Goal: Transaction & Acquisition: Purchase product/service

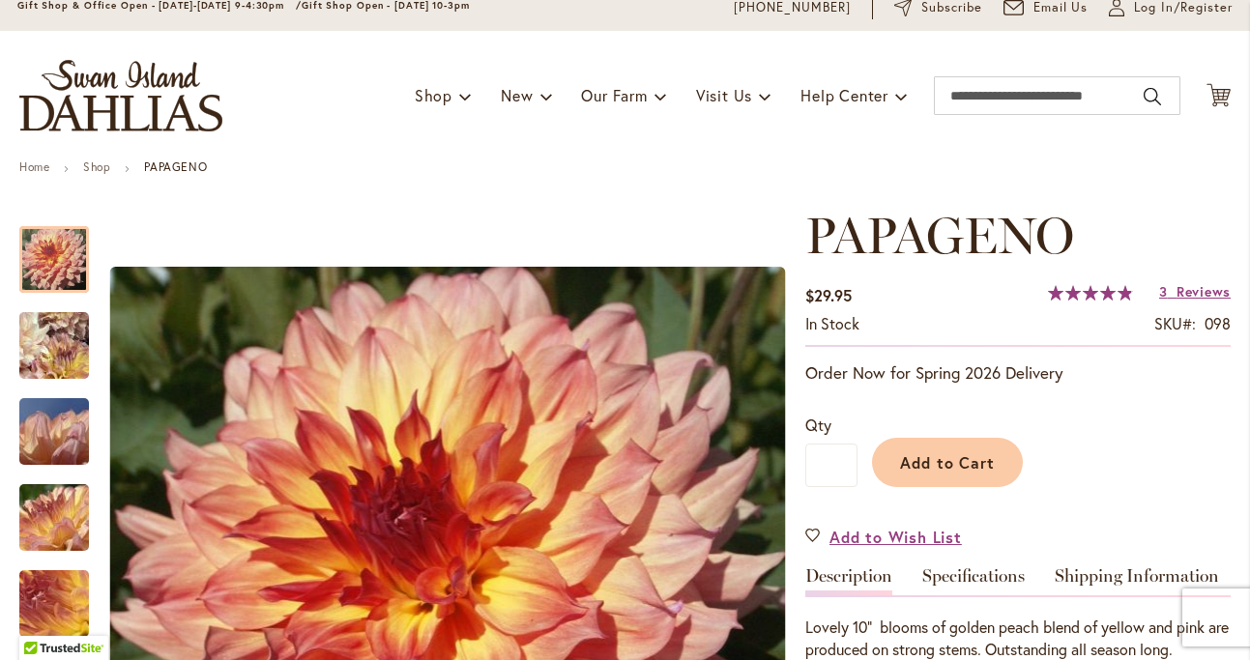
scroll to position [12, 0]
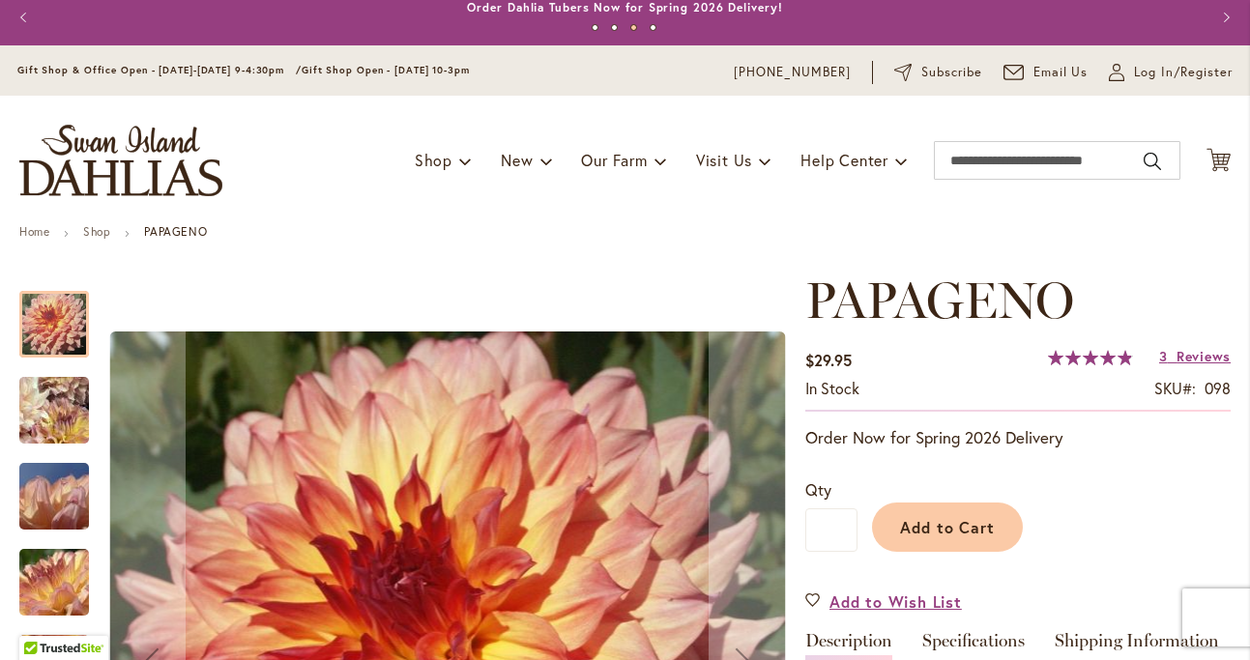
click at [63, 403] on img "Papageno" at bounding box center [53, 410] width 137 height 133
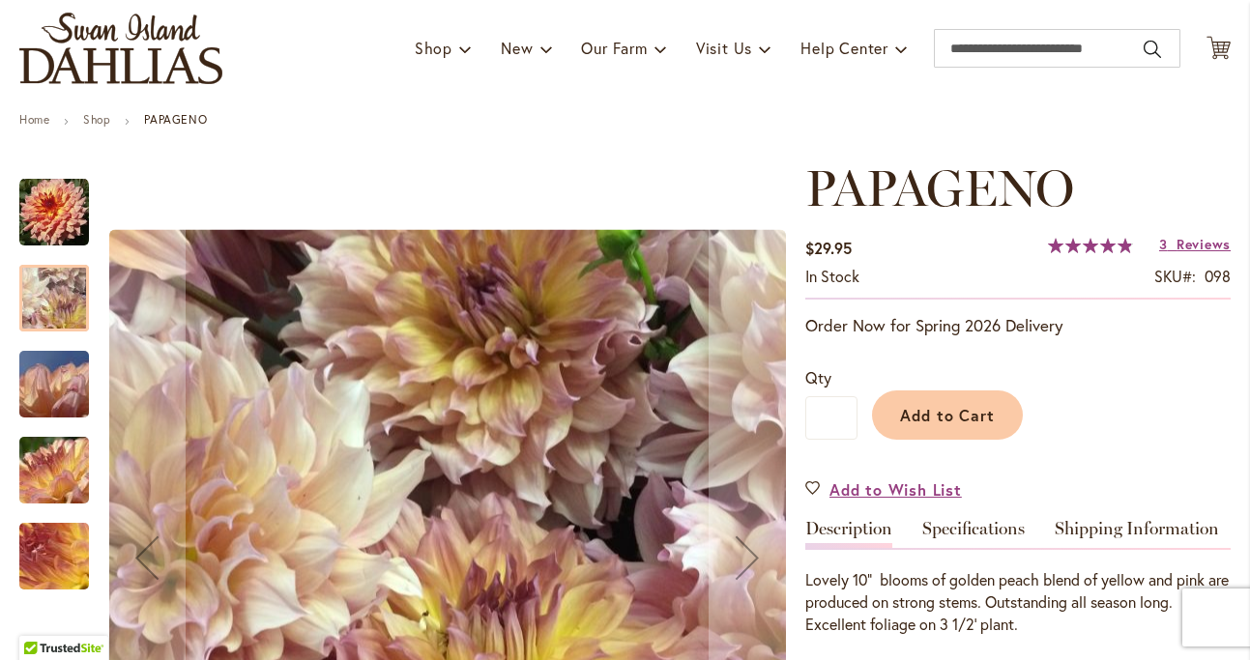
scroll to position [137, 0]
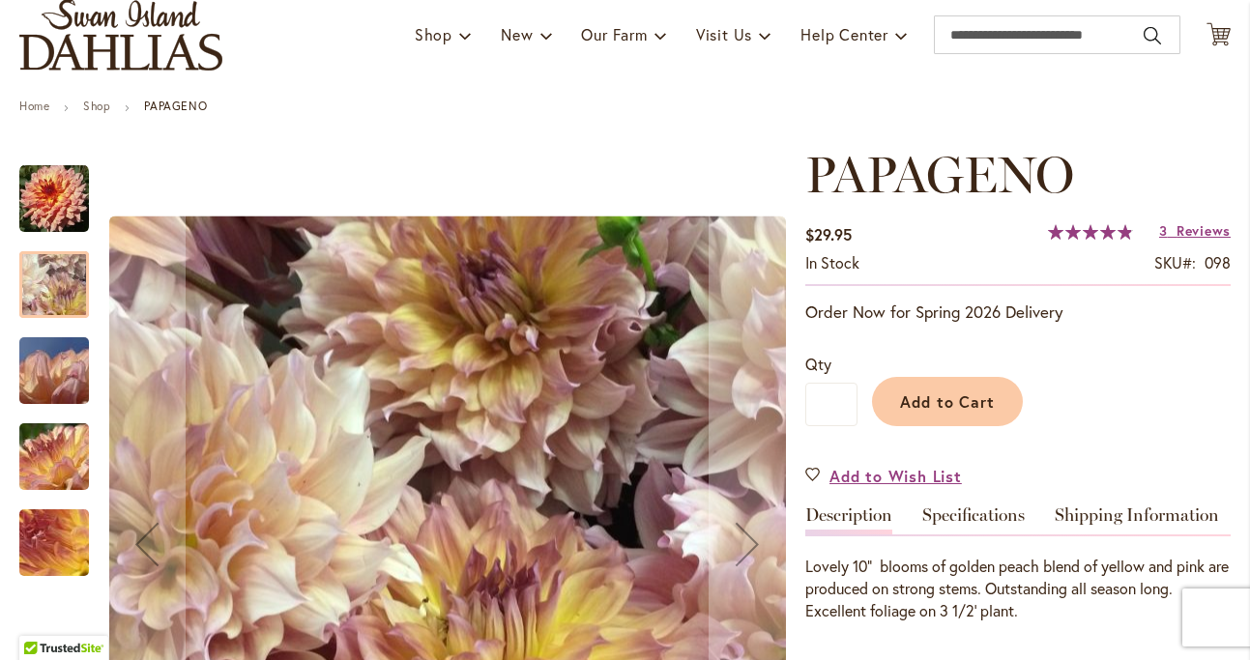
click at [68, 374] on img "Papageno" at bounding box center [54, 371] width 139 height 104
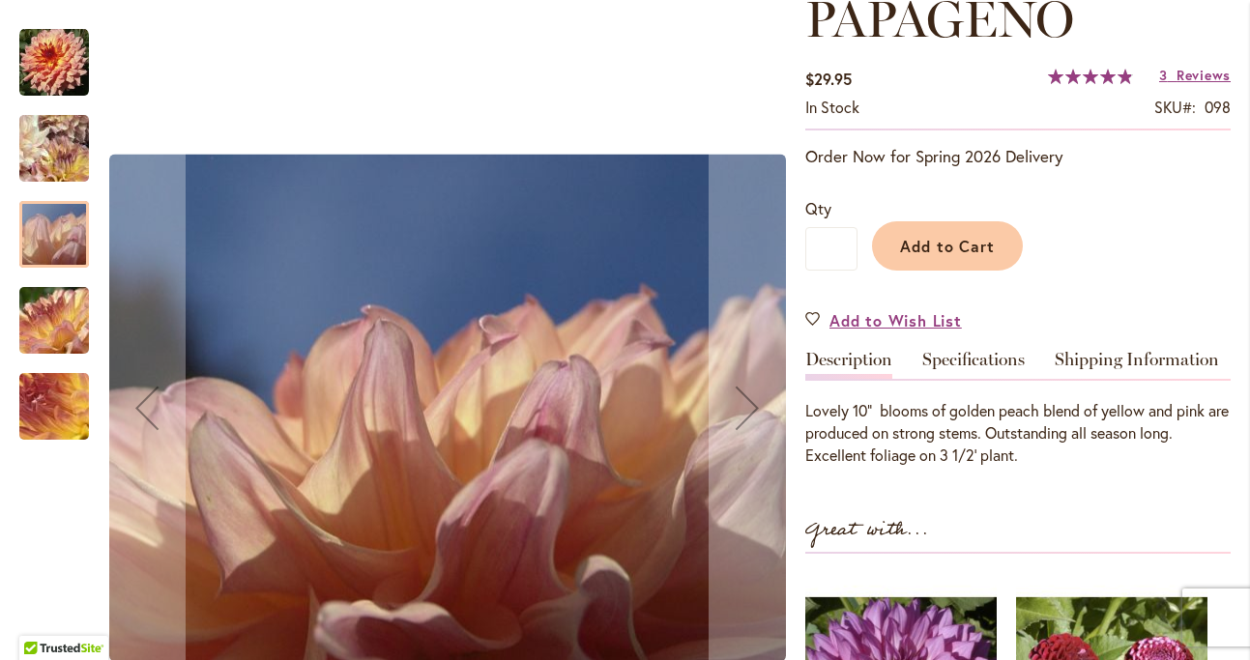
scroll to position [318, 0]
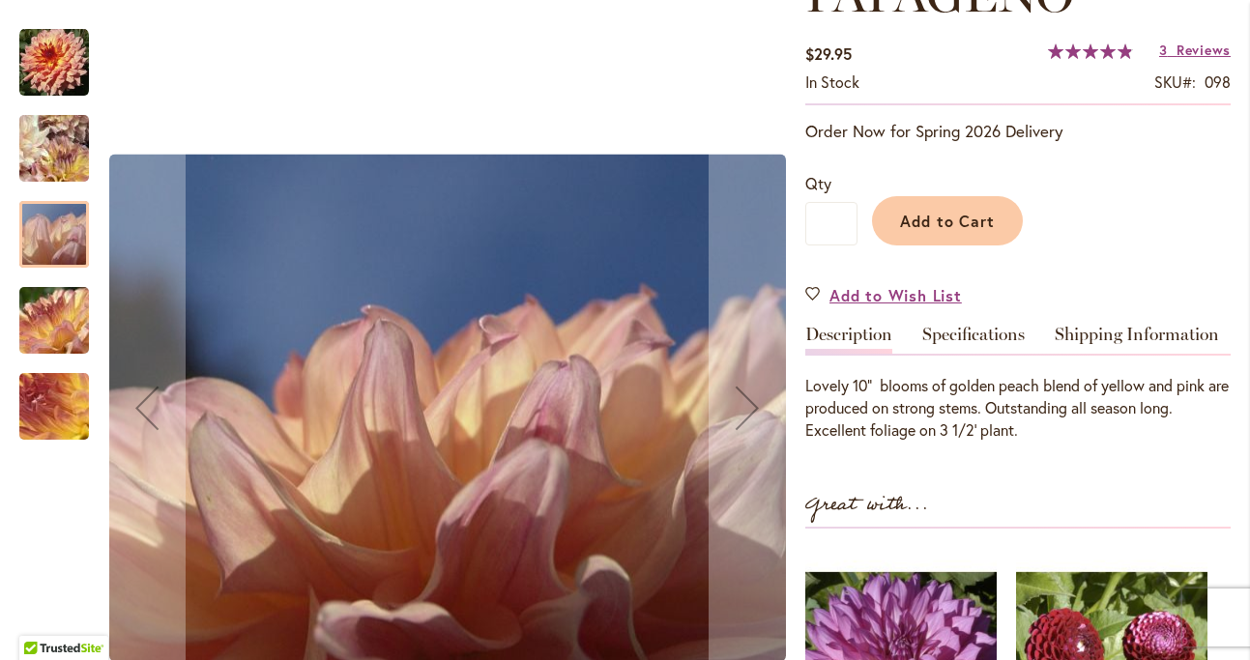
click at [64, 315] on img "Papageno" at bounding box center [54, 321] width 139 height 104
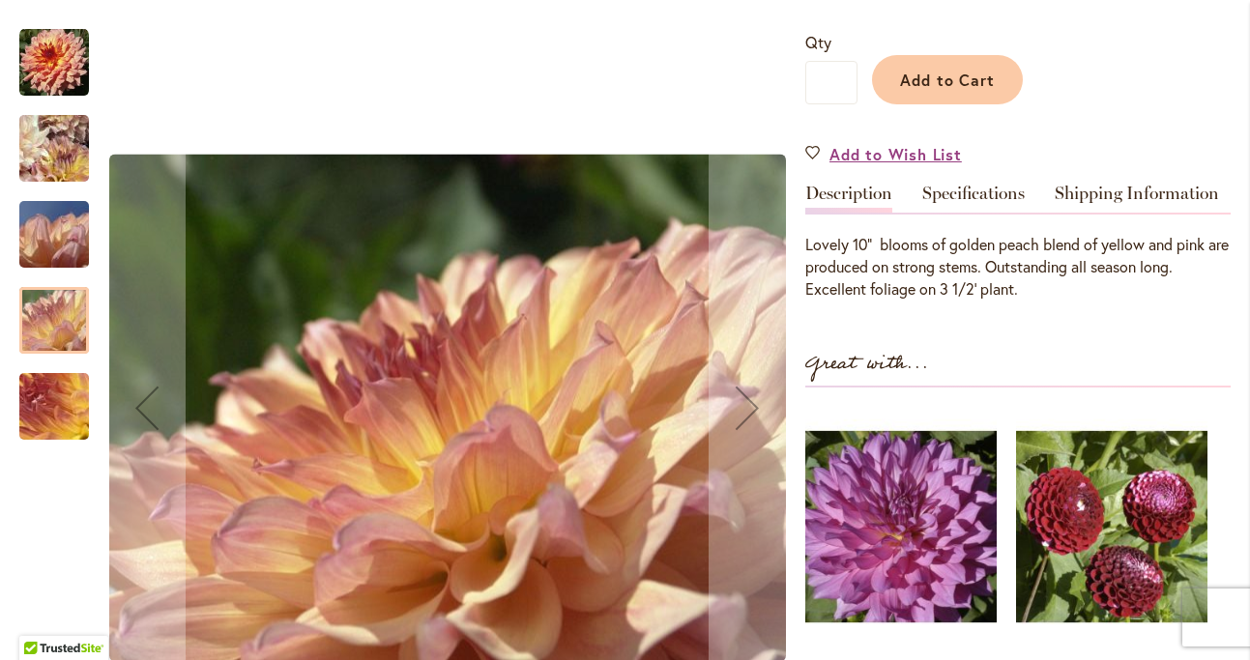
scroll to position [461, 0]
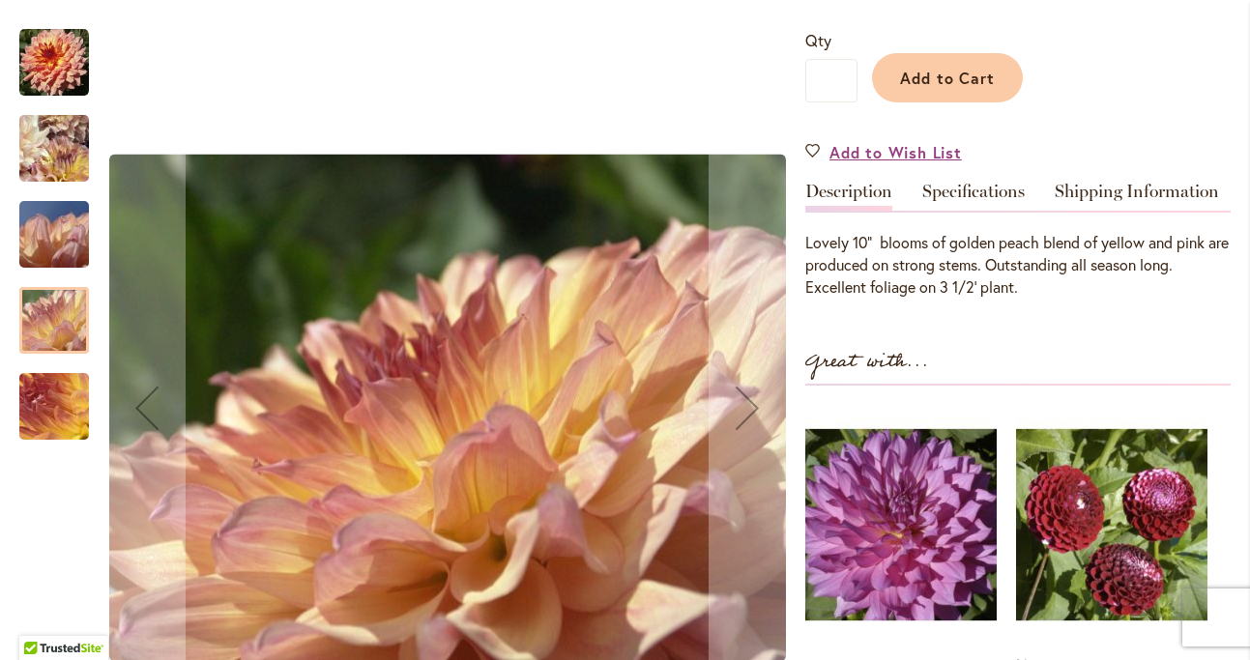
click at [71, 413] on img "Papageno" at bounding box center [54, 407] width 139 height 104
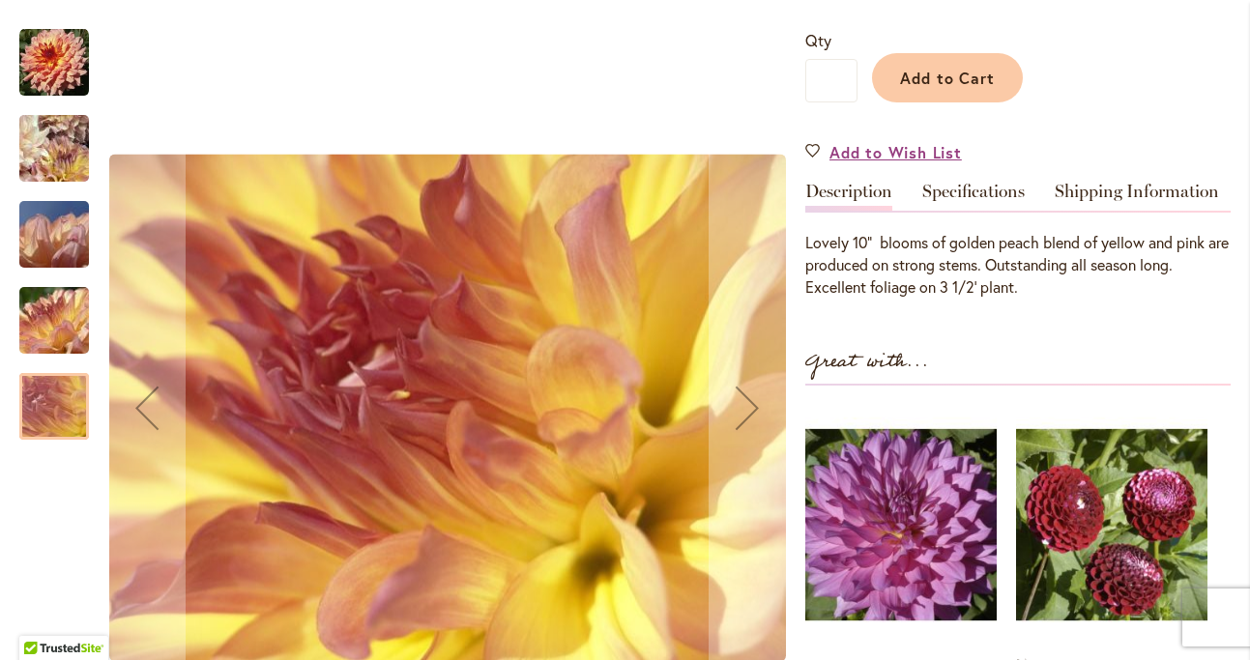
click at [73, 38] on img "Papageno" at bounding box center [54, 63] width 70 height 70
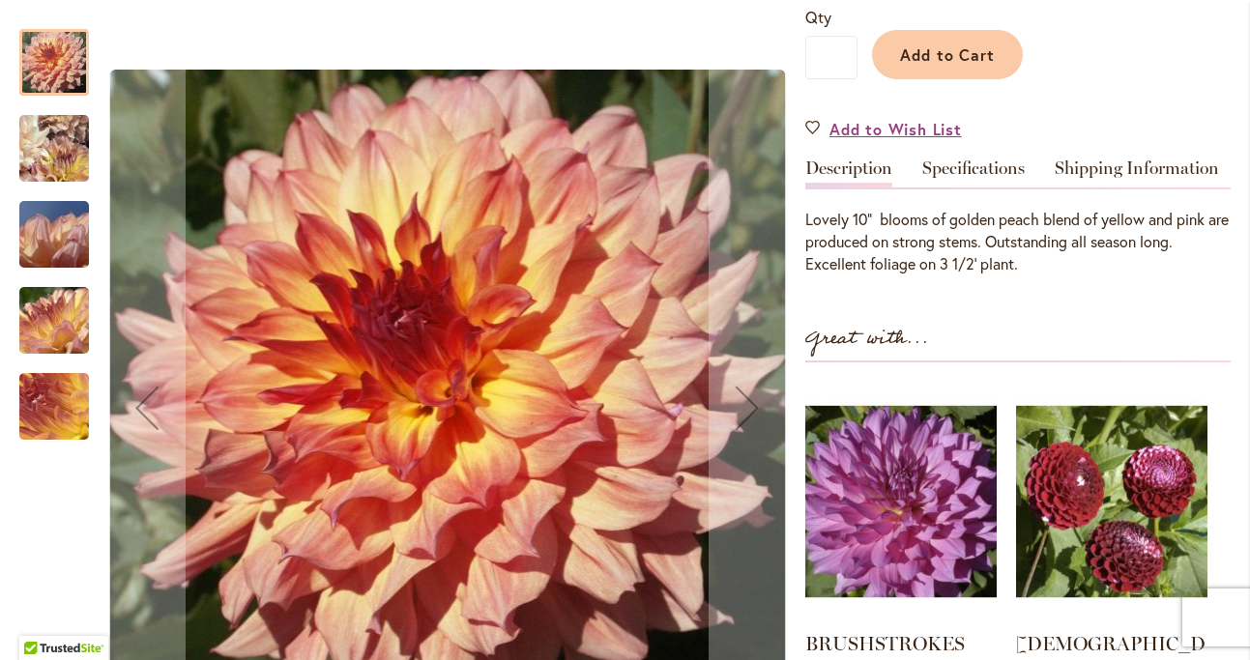
scroll to position [532, 0]
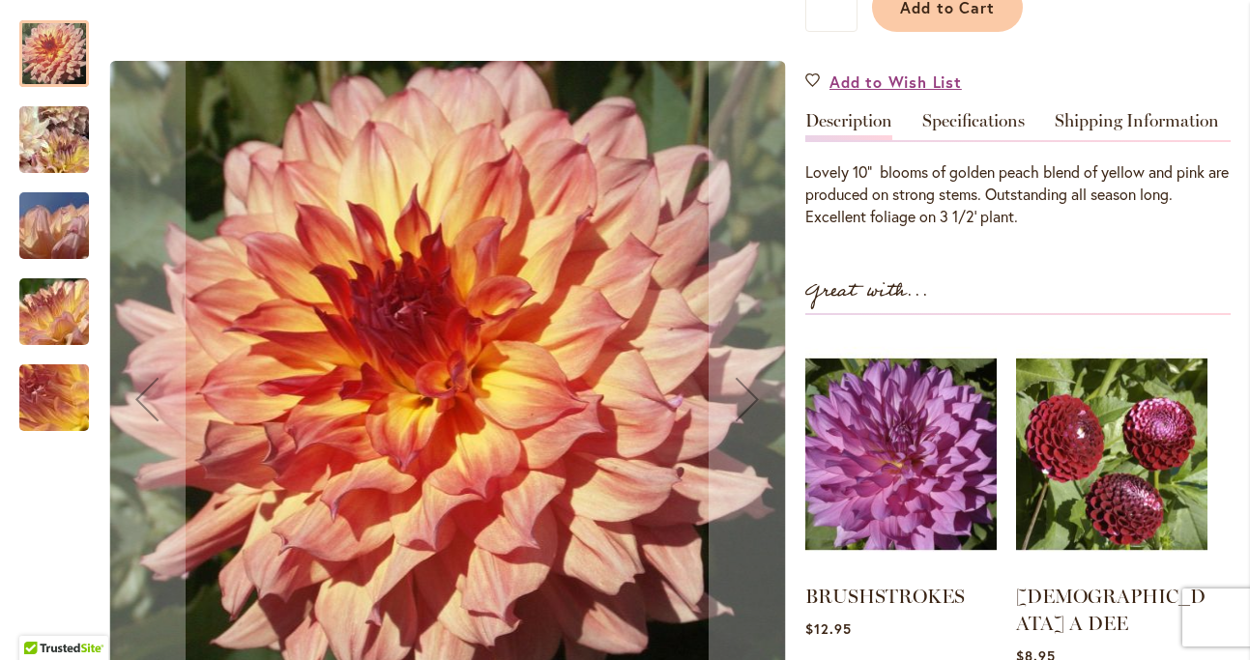
click at [65, 105] on img "Papageno" at bounding box center [53, 139] width 137 height 133
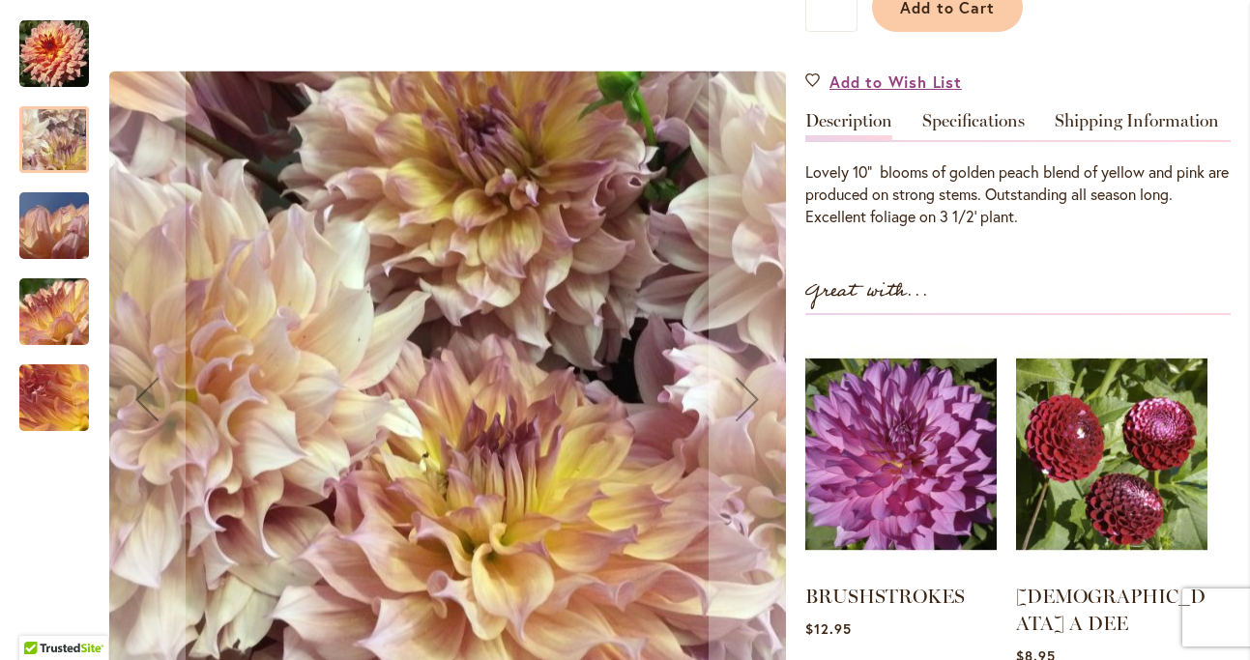
click at [52, 198] on img "Papageno" at bounding box center [54, 226] width 139 height 104
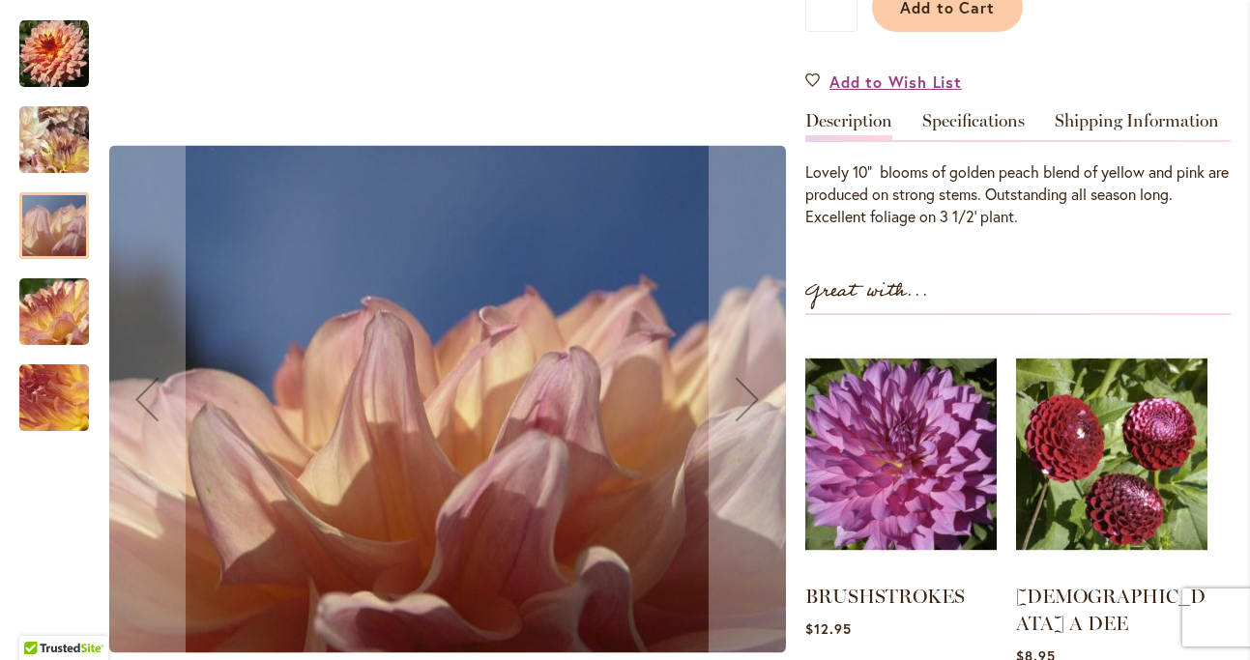
click at [53, 285] on img "Papageno" at bounding box center [54, 312] width 139 height 104
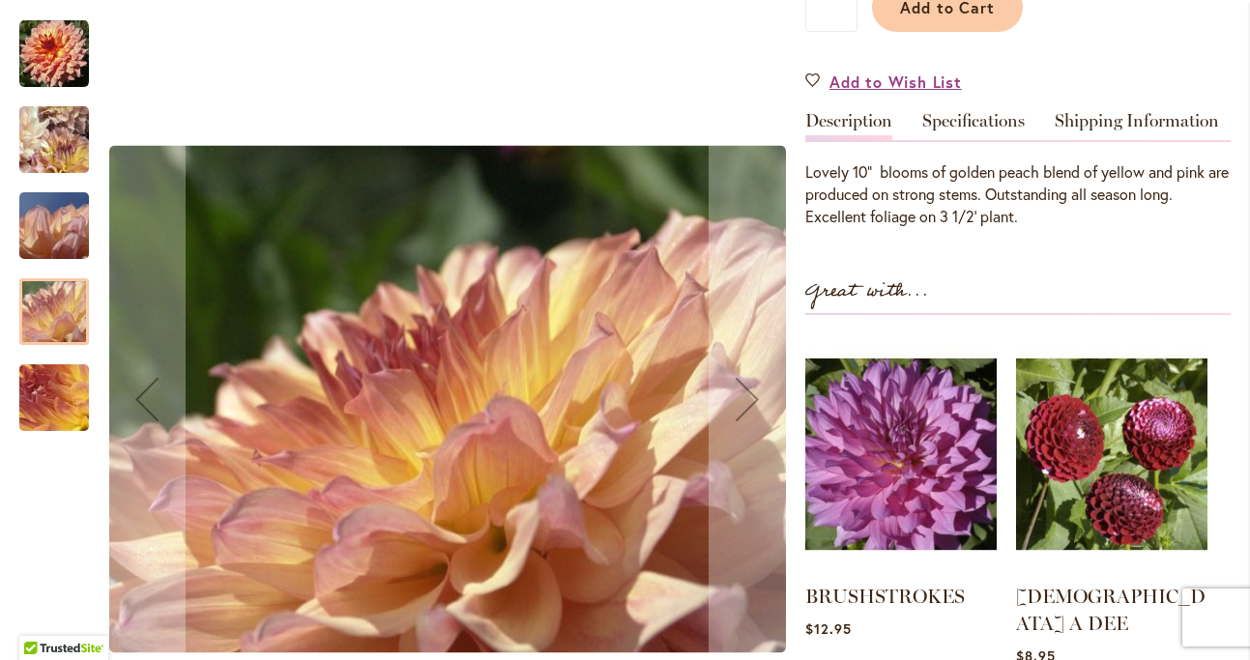
click at [50, 355] on img "Papageno" at bounding box center [54, 398] width 139 height 104
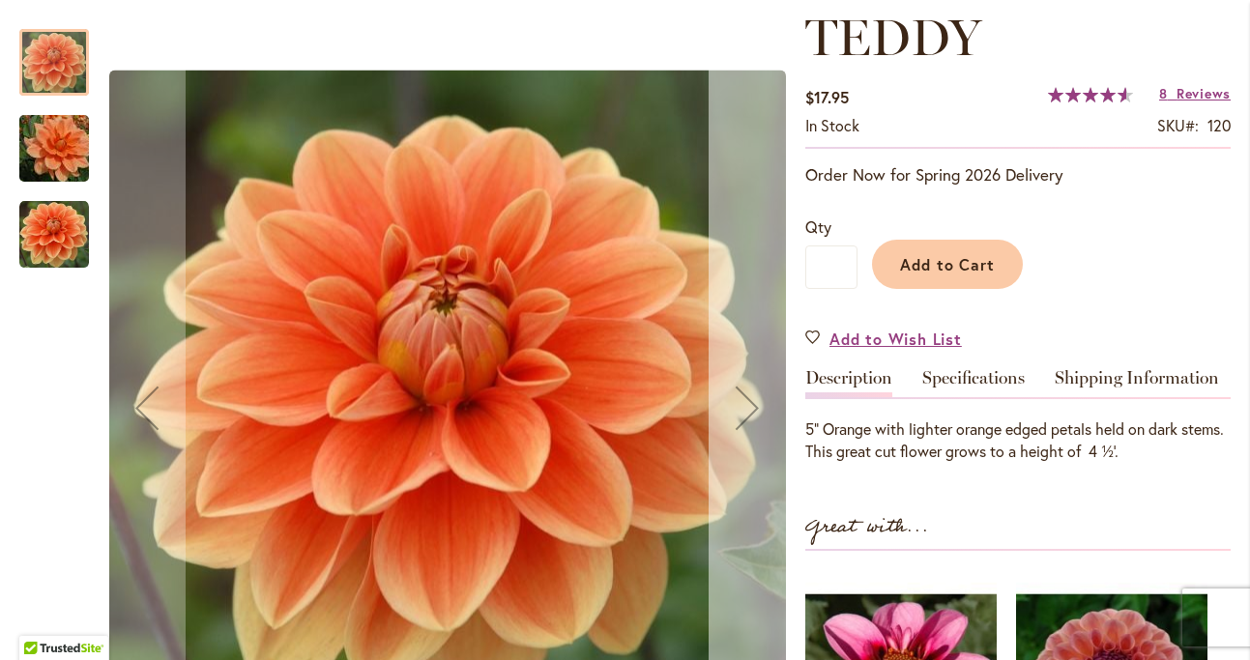
scroll to position [282, 0]
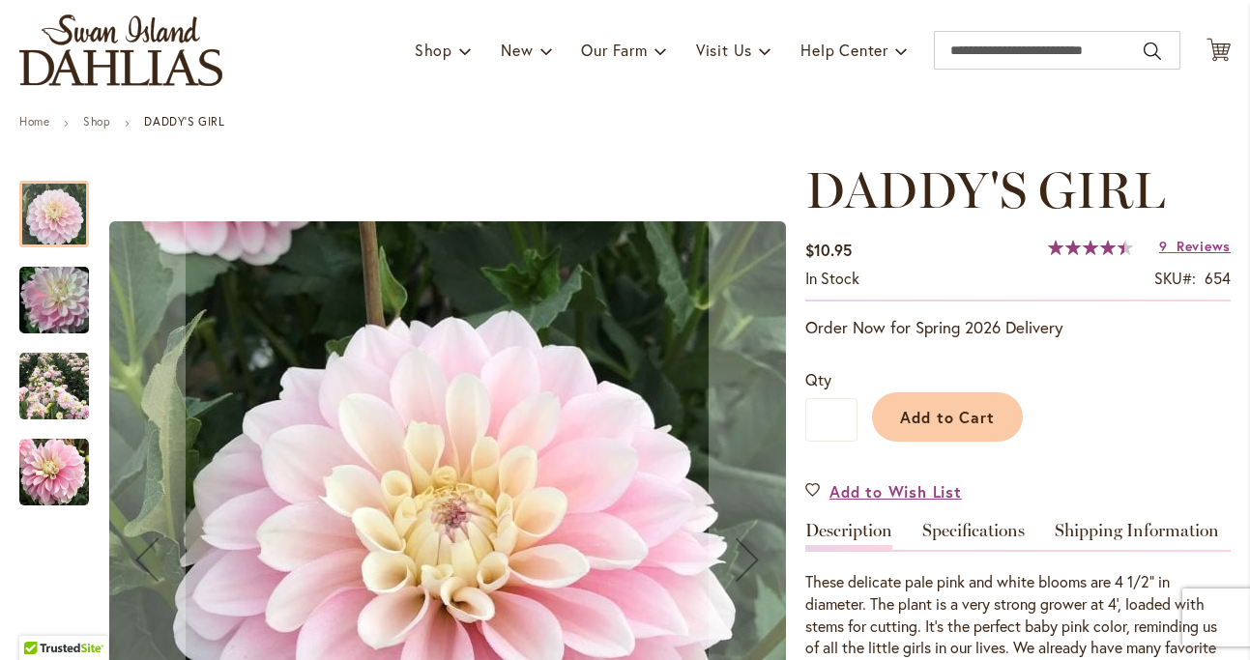
scroll to position [133, 0]
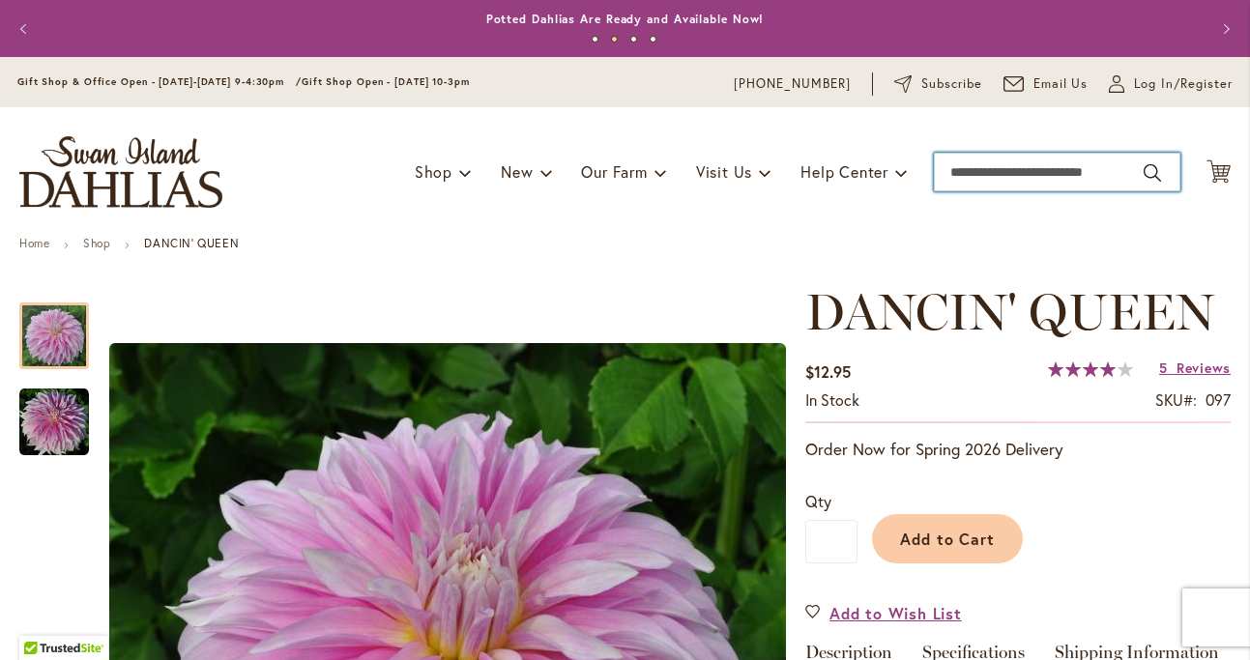
click at [1031, 181] on input "Search" at bounding box center [1057, 172] width 247 height 39
type input "**********"
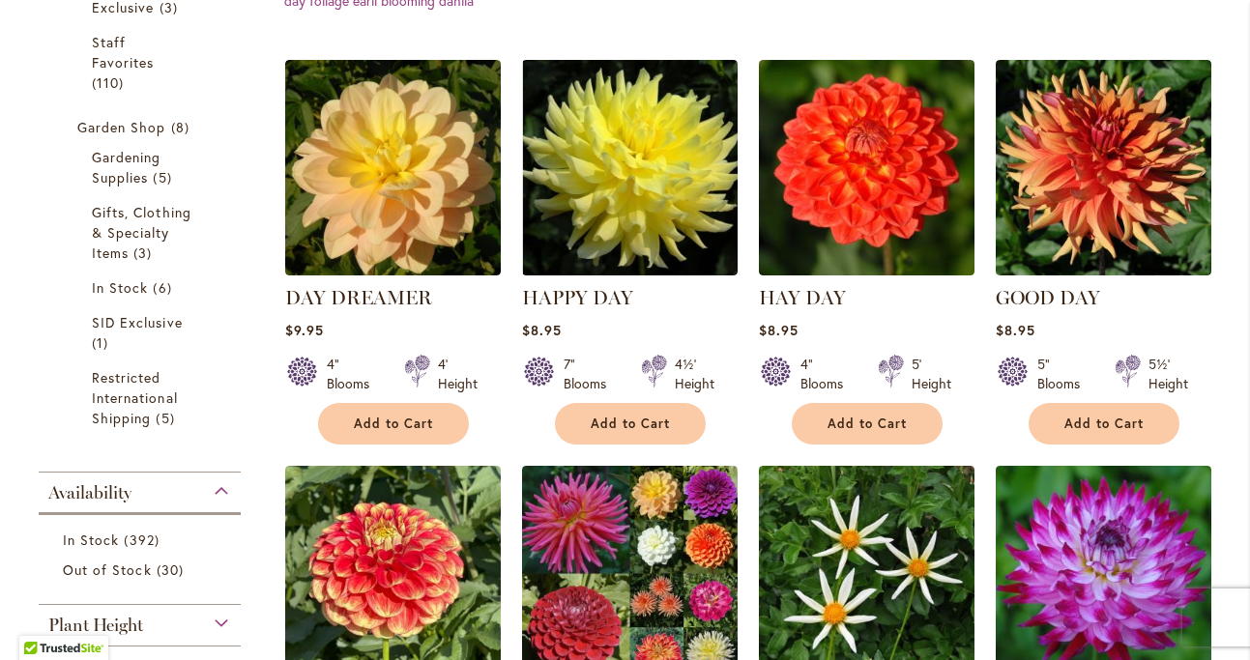
scroll to position [670, 0]
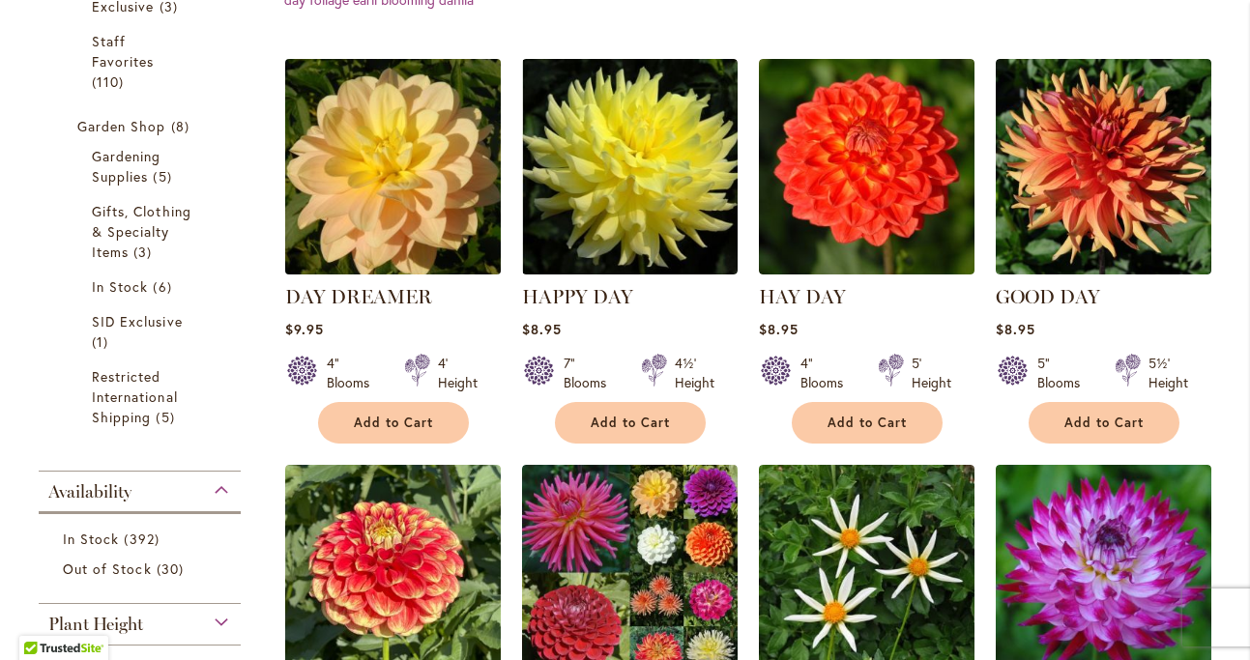
click at [415, 225] on img at bounding box center [392, 166] width 226 height 226
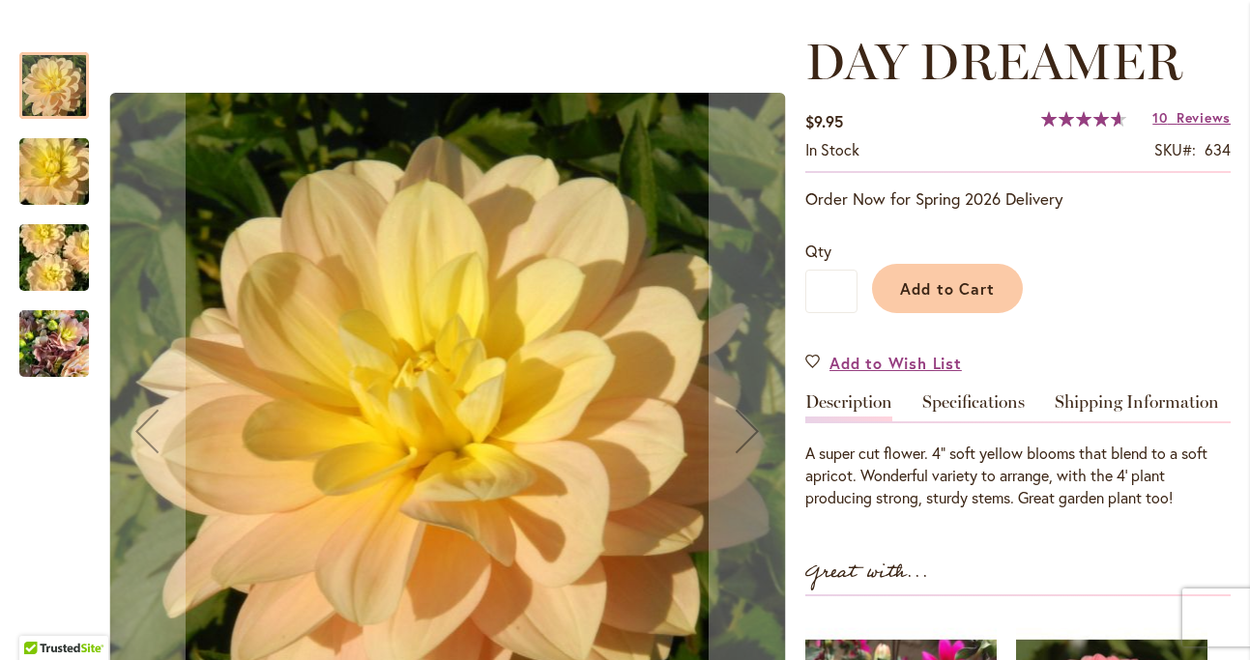
scroll to position [252, 0]
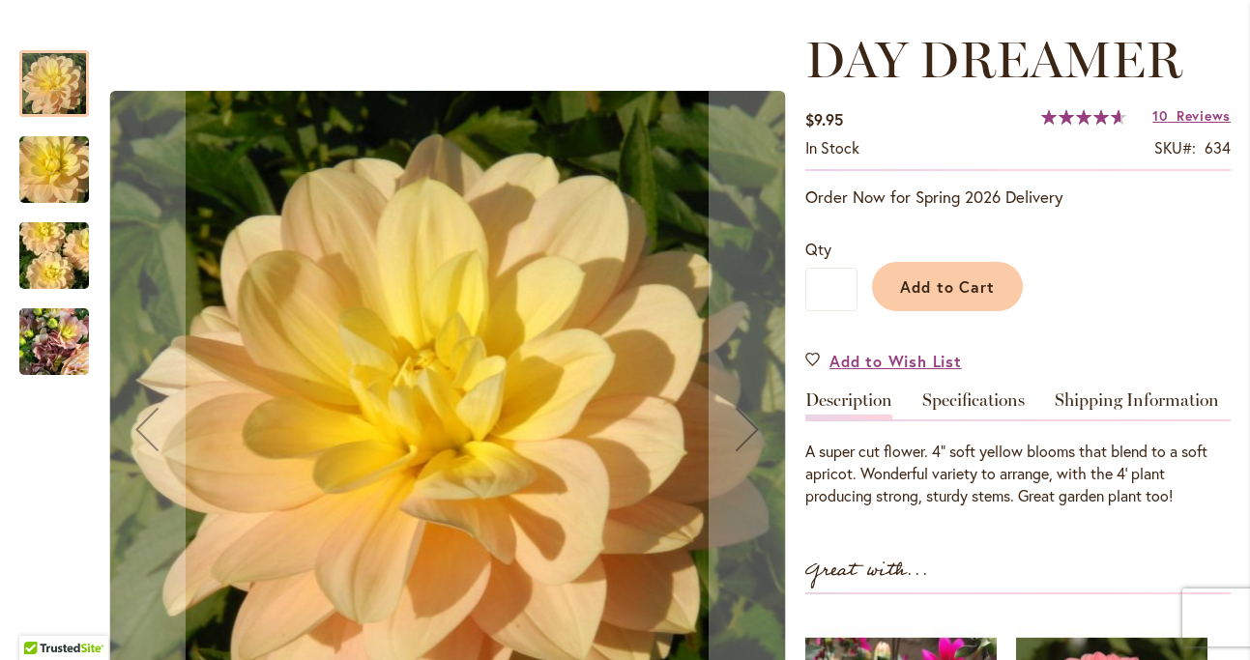
click at [54, 170] on img "DAY DREAMER" at bounding box center [54, 170] width 139 height 93
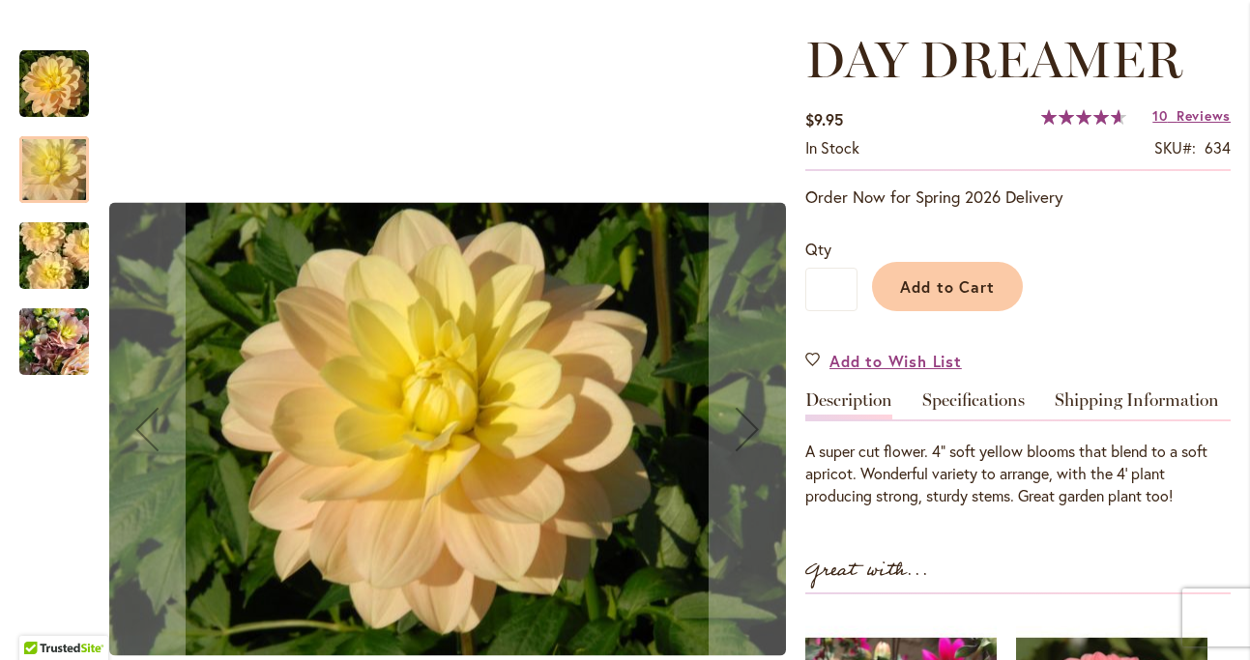
click at [52, 263] on img "DAY DREAMER" at bounding box center [54, 256] width 139 height 93
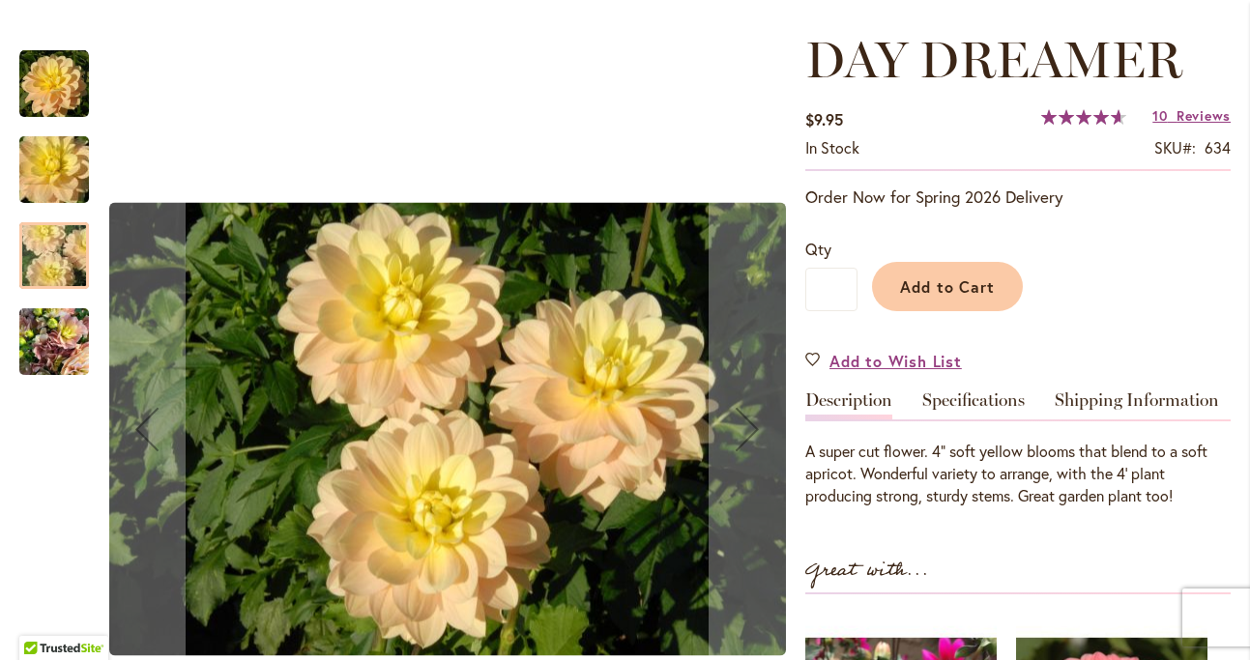
click at [49, 328] on img "DAY DREAMER" at bounding box center [54, 342] width 70 height 93
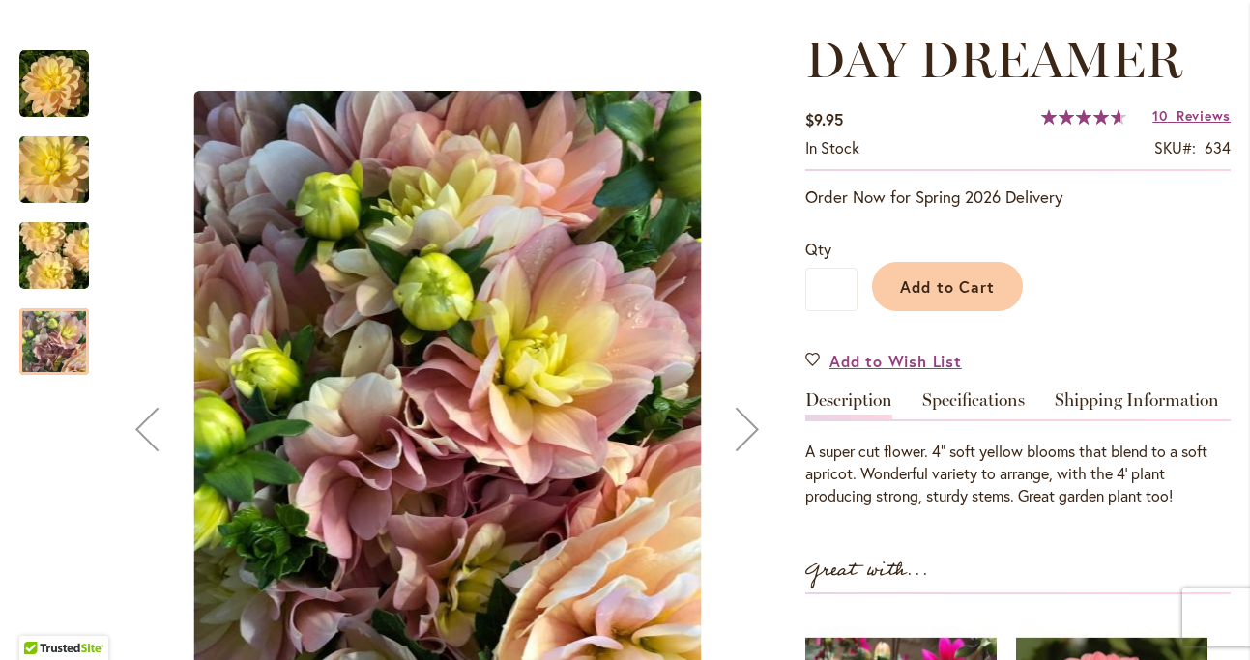
click at [67, 254] on img "DAY DREAMER" at bounding box center [54, 256] width 139 height 93
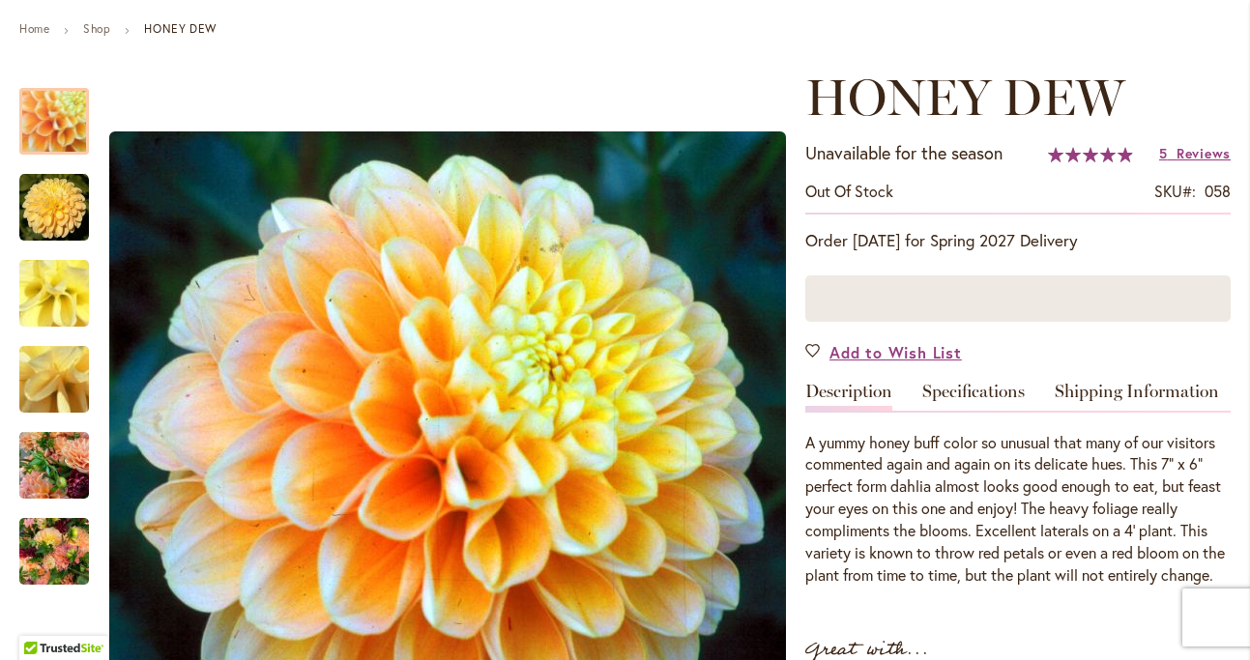
scroll to position [219, 0]
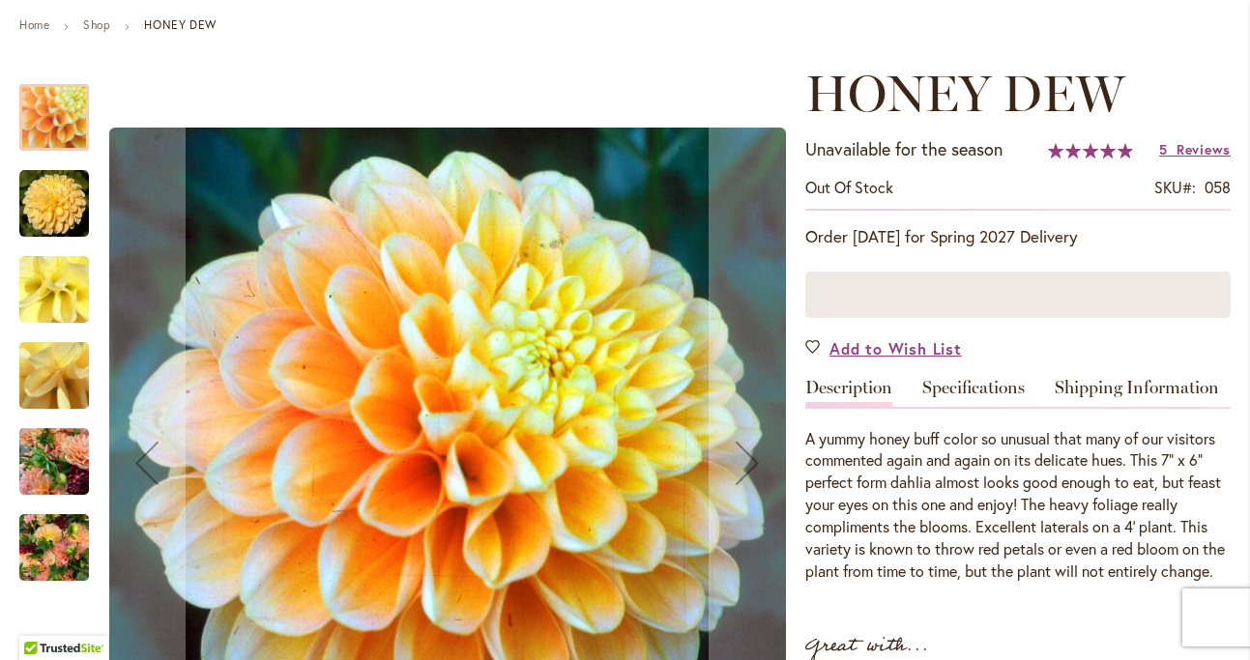
click at [47, 466] on img "Honey Dew" at bounding box center [54, 462] width 70 height 93
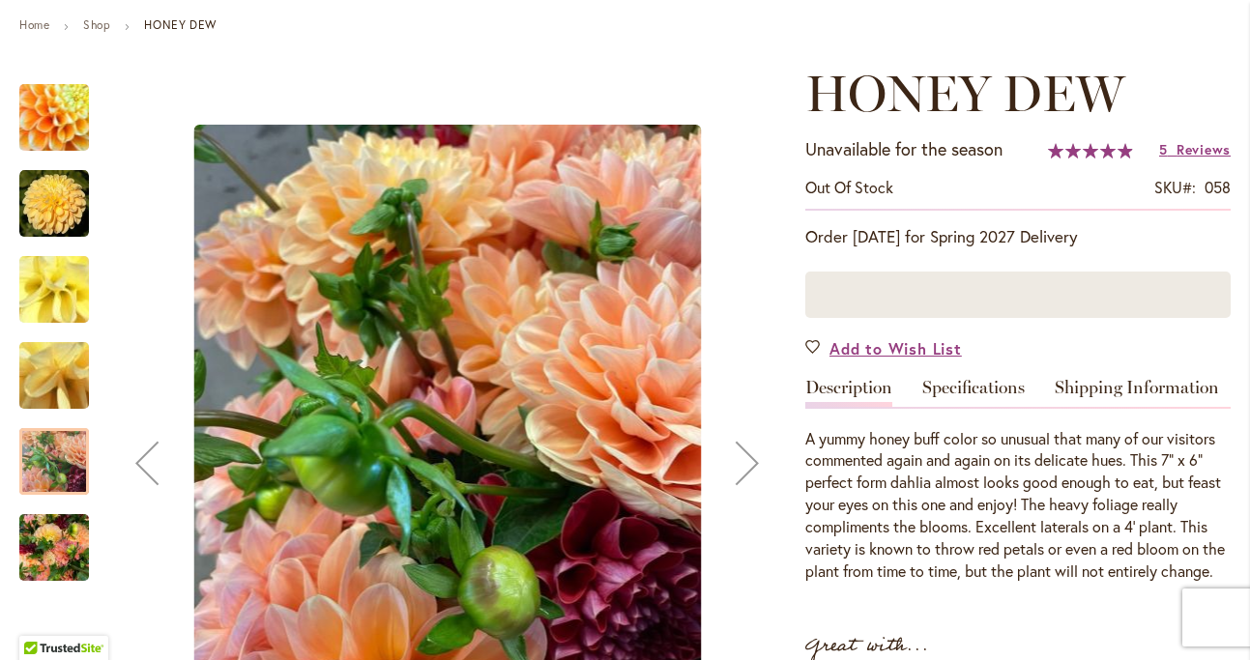
click at [52, 535] on img "Honey Dew" at bounding box center [54, 548] width 70 height 93
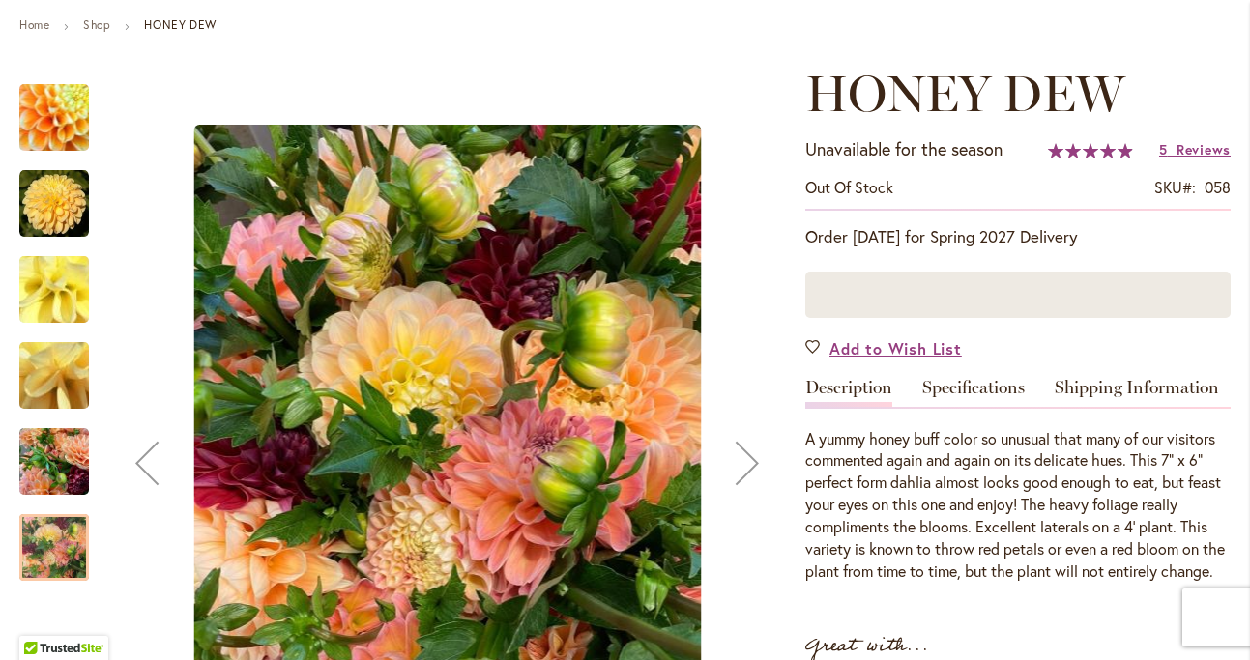
click at [61, 120] on img "Honey Dew" at bounding box center [54, 117] width 134 height 133
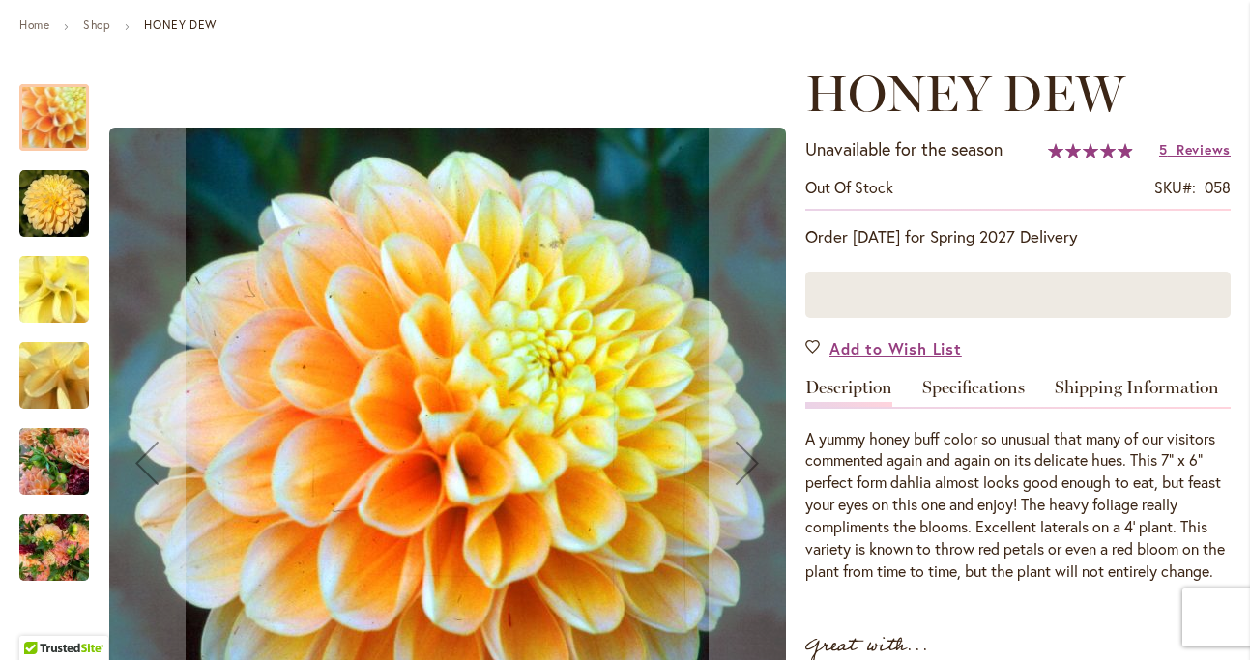
click at [39, 198] on img "Honey Dew" at bounding box center [54, 204] width 70 height 70
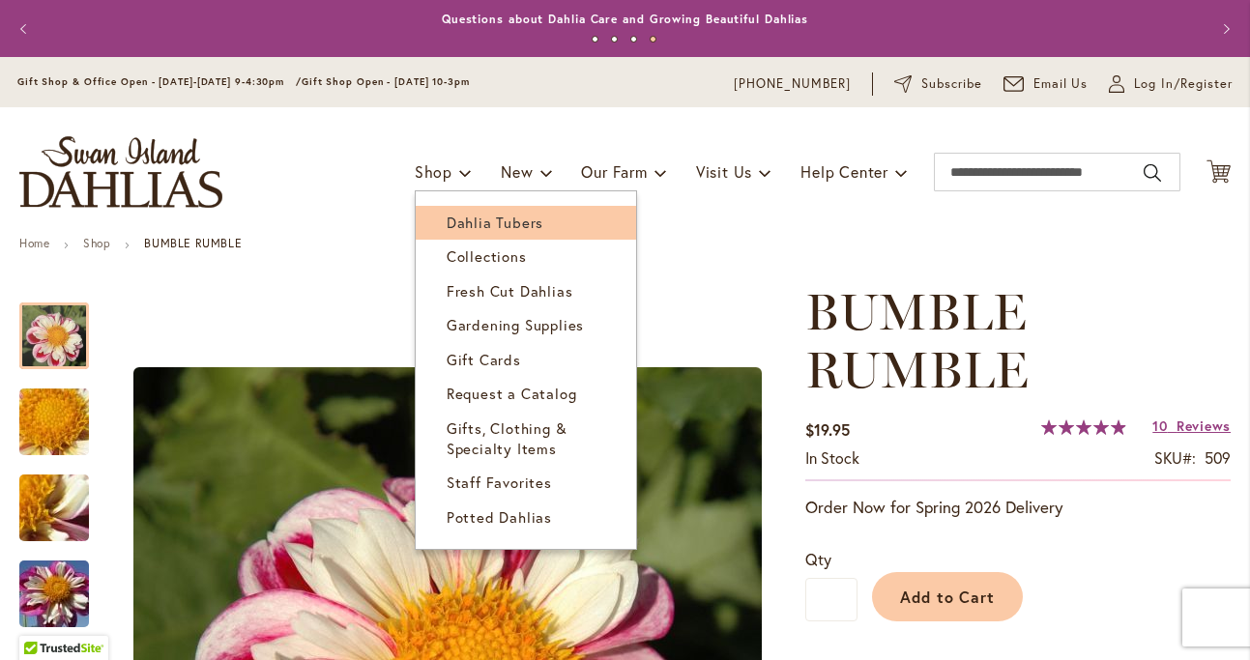
click at [453, 221] on span "Dahlia Tubers" at bounding box center [495, 222] width 97 height 19
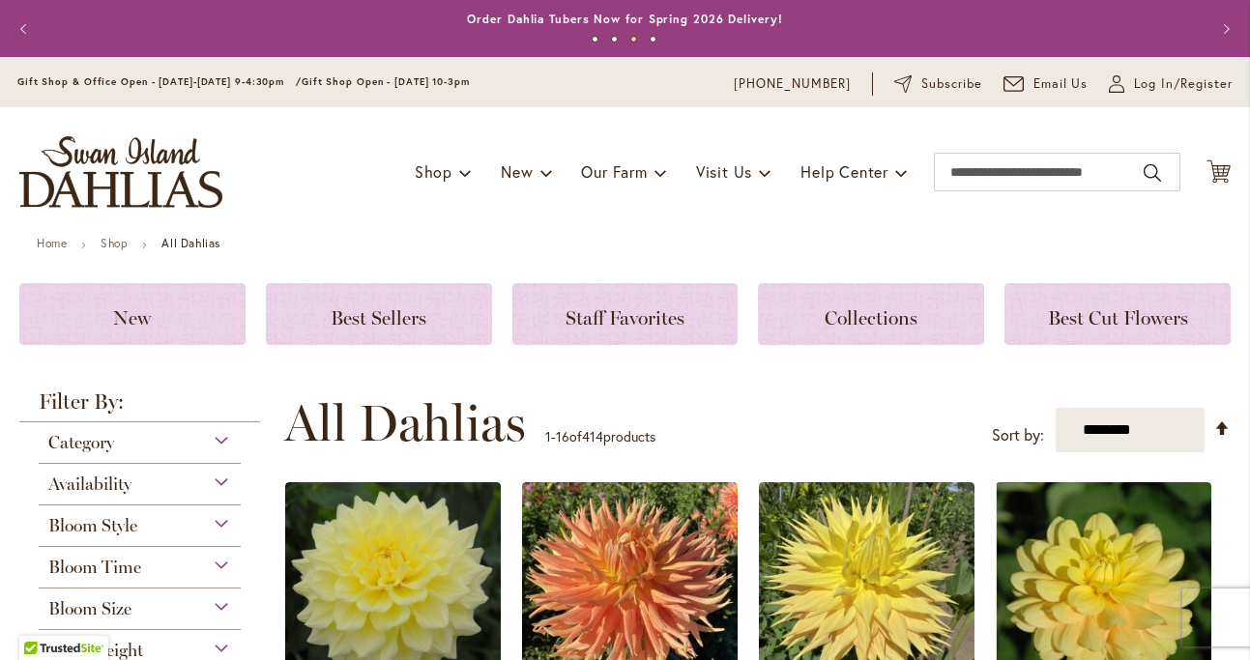
click at [220, 432] on div "Category" at bounding box center [140, 438] width 202 height 31
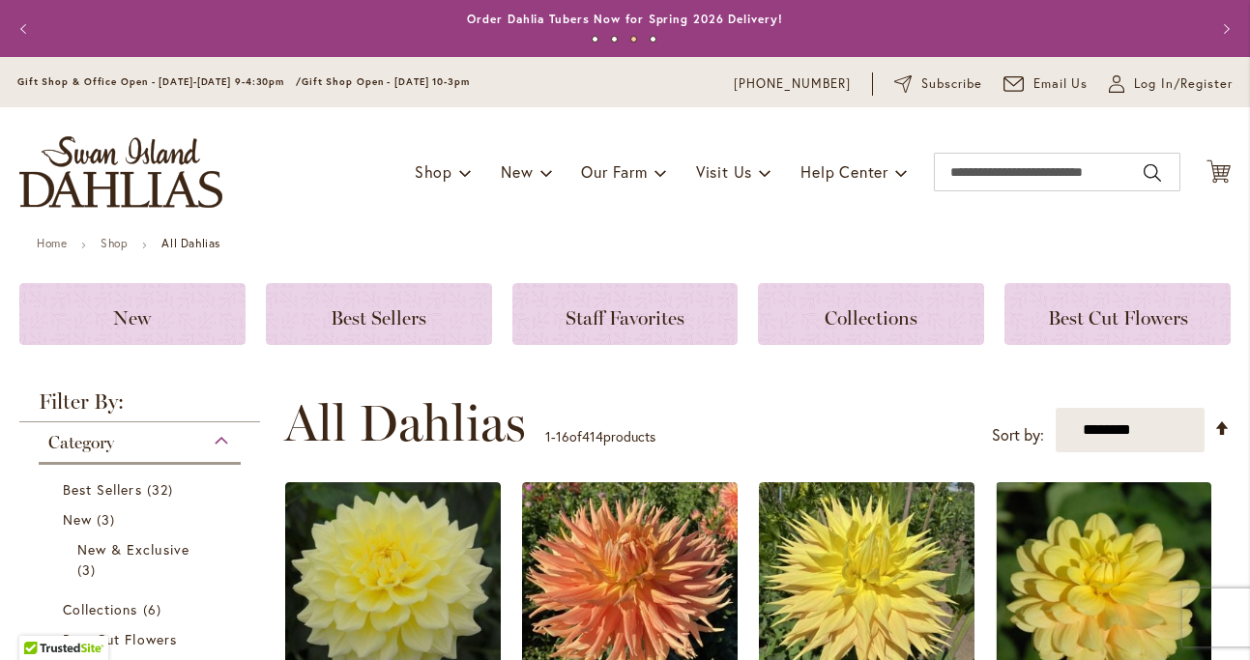
scroll to position [423, 0]
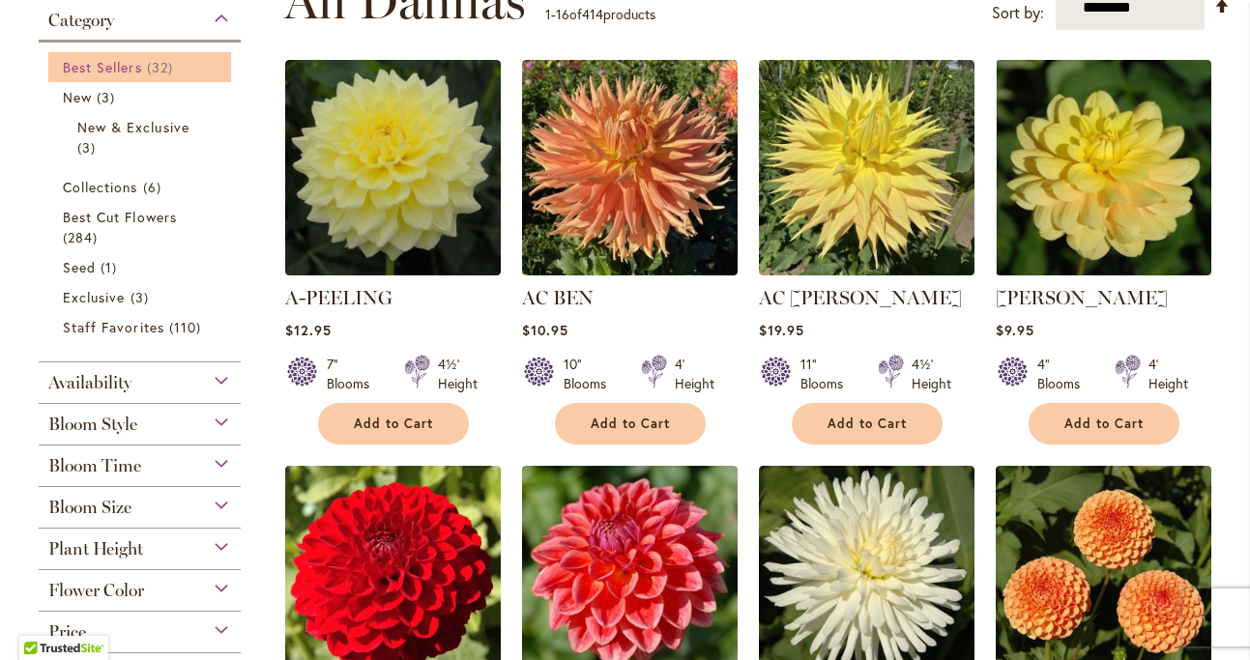
click at [123, 67] on span "Best Sellers" at bounding box center [102, 67] width 79 height 18
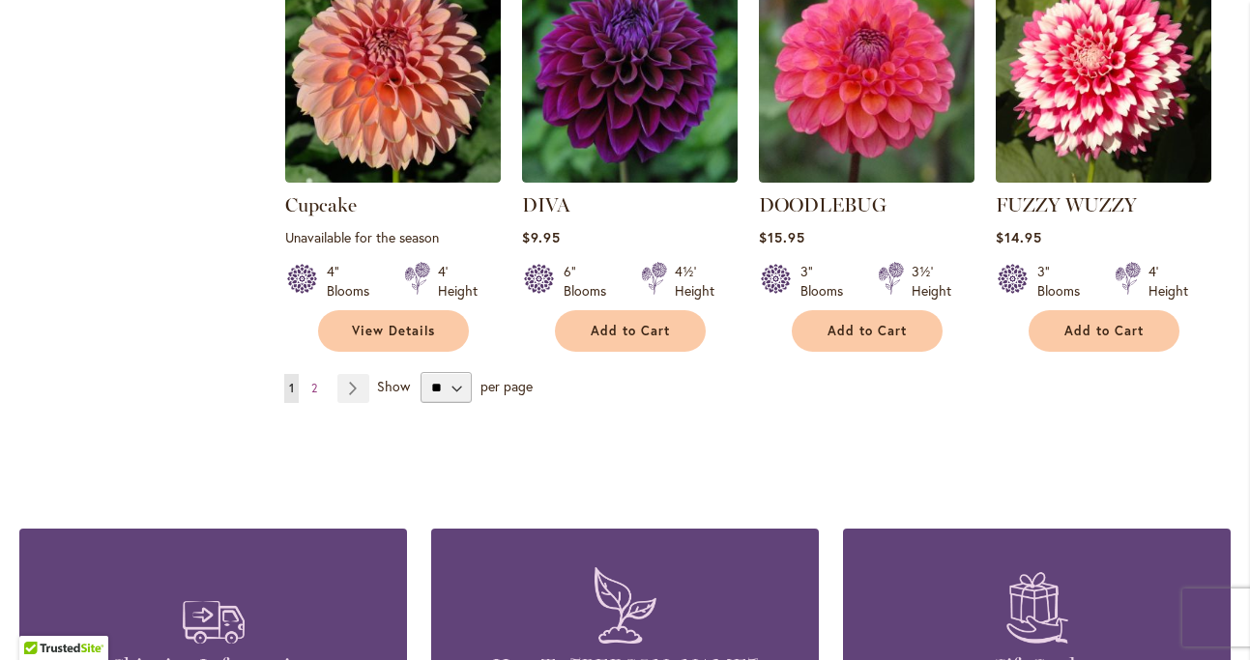
scroll to position [1773, 0]
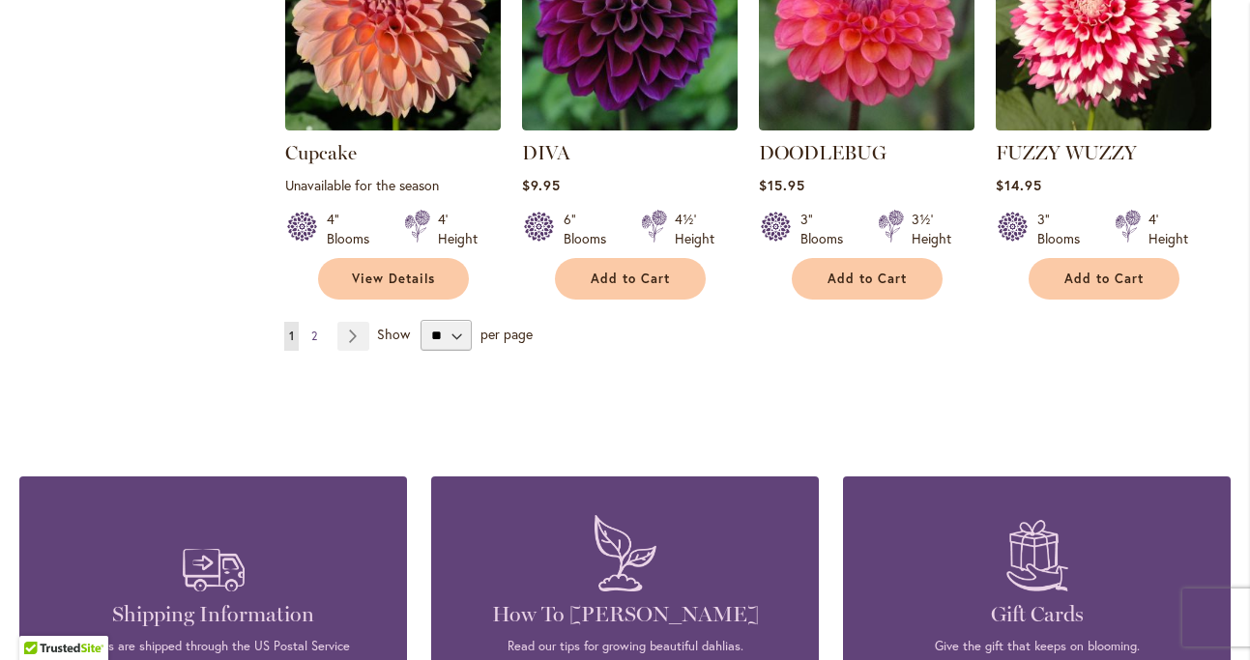
click at [318, 322] on link "Page 2" at bounding box center [314, 336] width 15 height 29
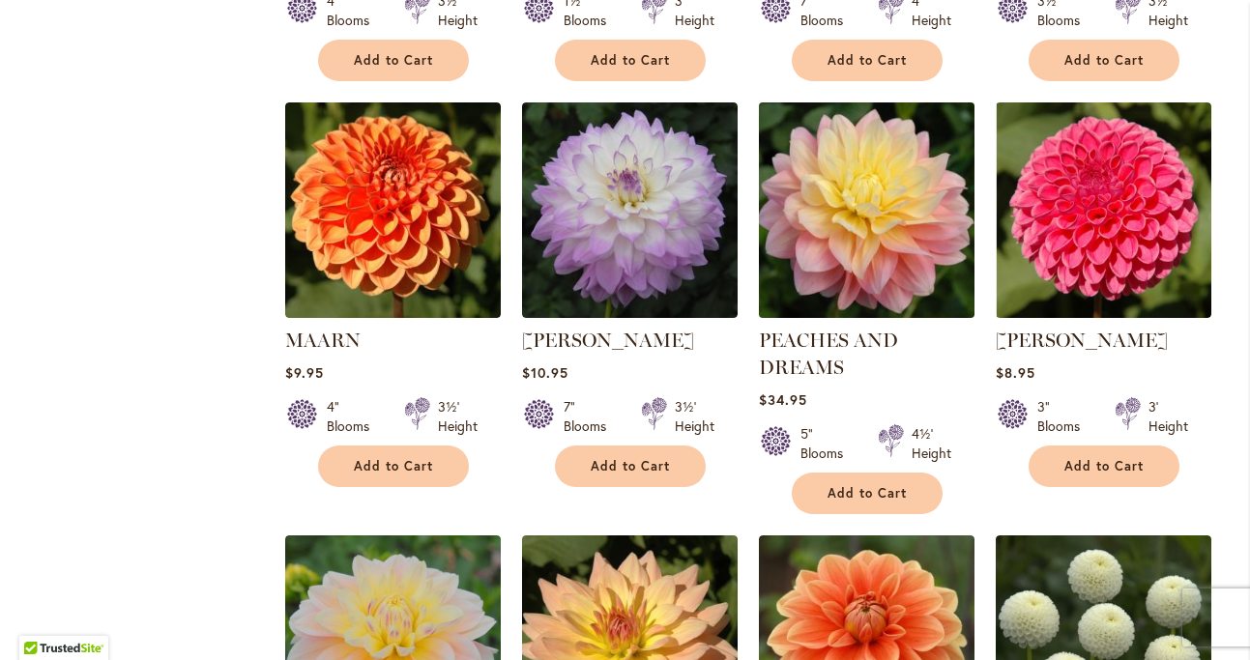
scroll to position [1177, 0]
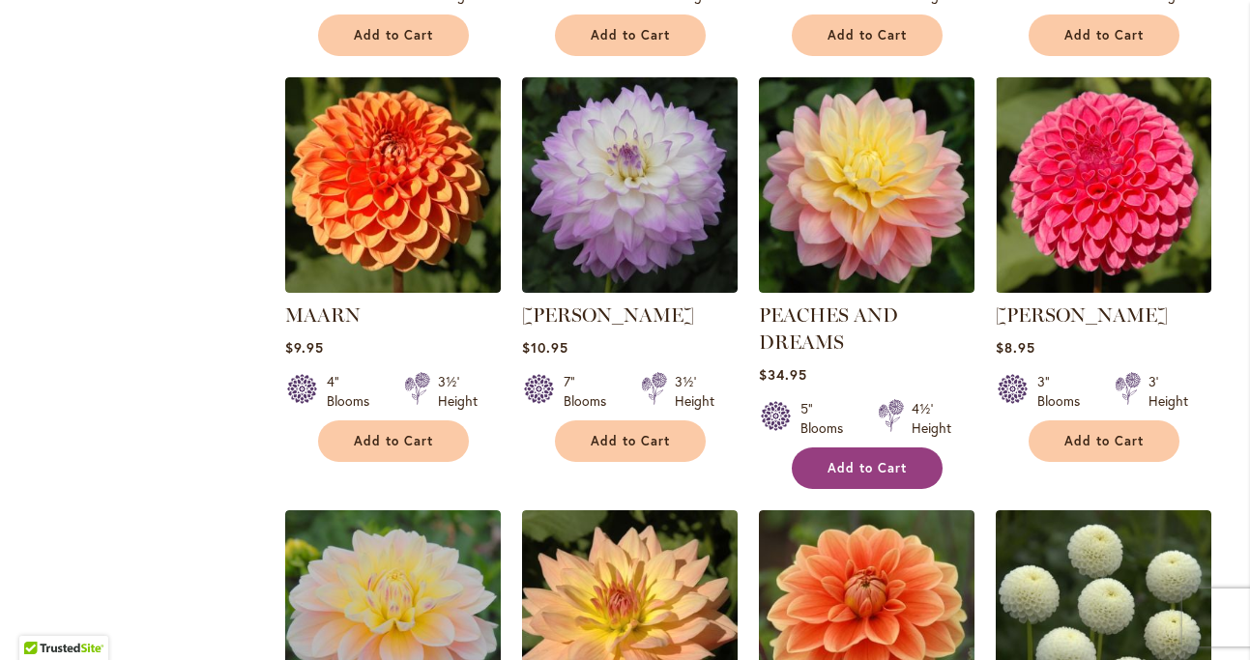
click at [901, 470] on span "Add to Cart" at bounding box center [867, 468] width 79 height 16
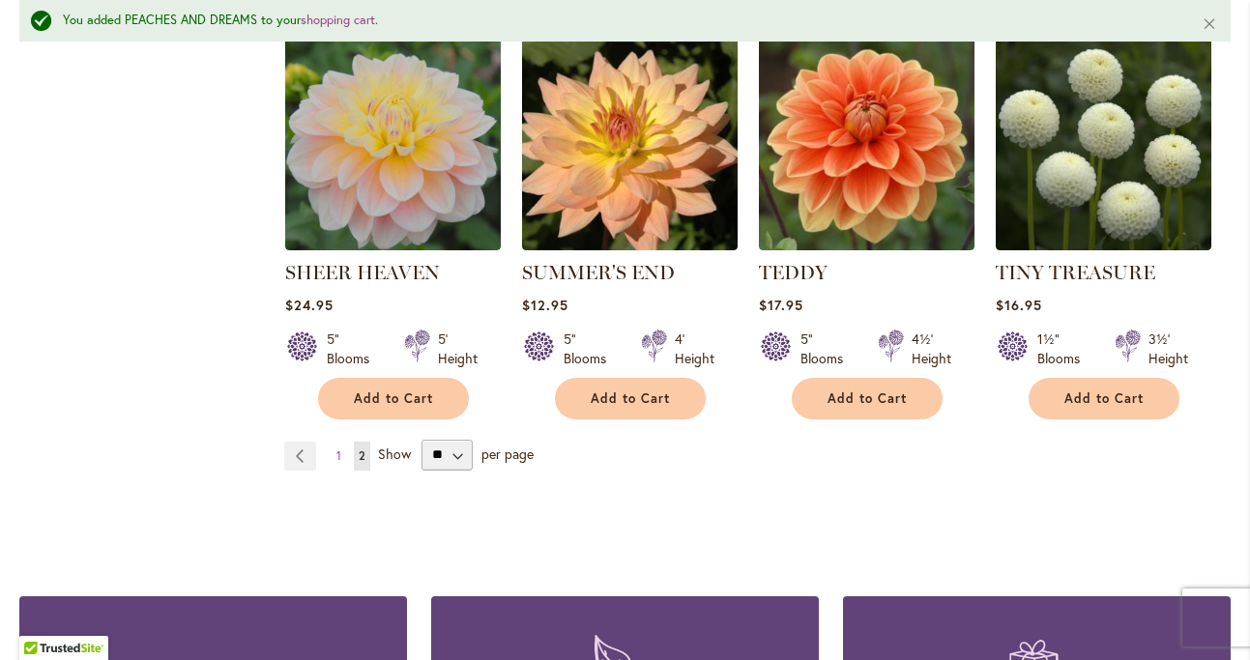
scroll to position [1705, 0]
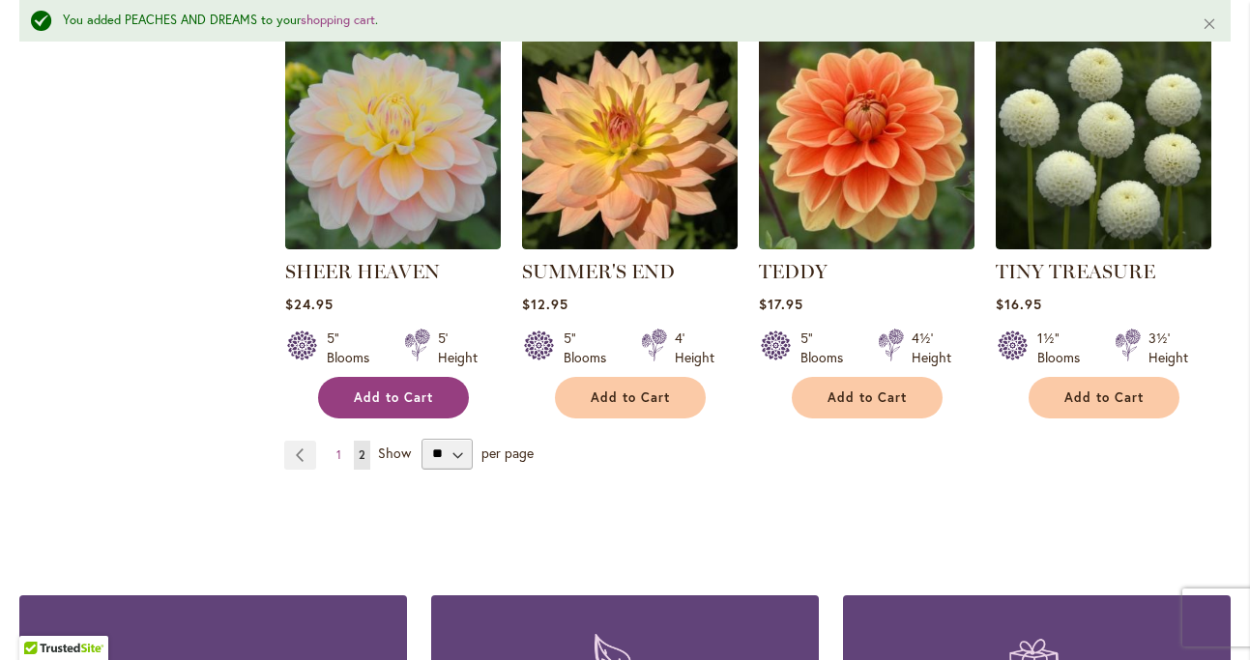
click at [428, 396] on span "Add to Cart" at bounding box center [393, 398] width 79 height 16
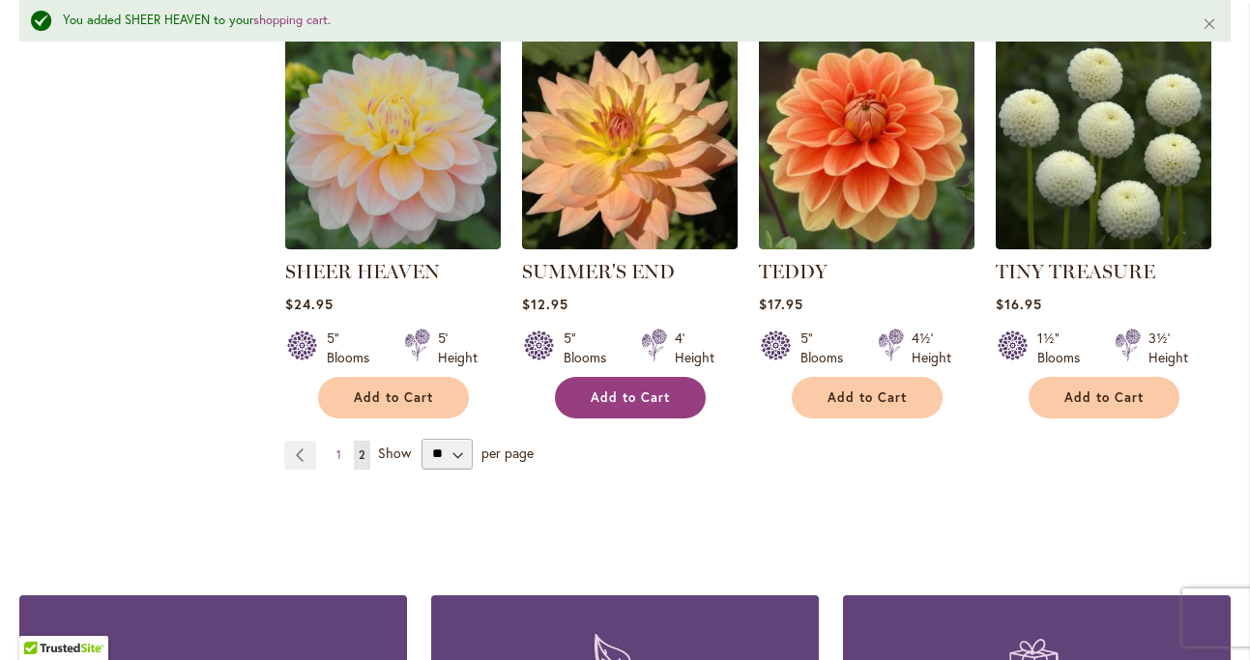
click at [663, 394] on span "Add to Cart" at bounding box center [630, 398] width 79 height 16
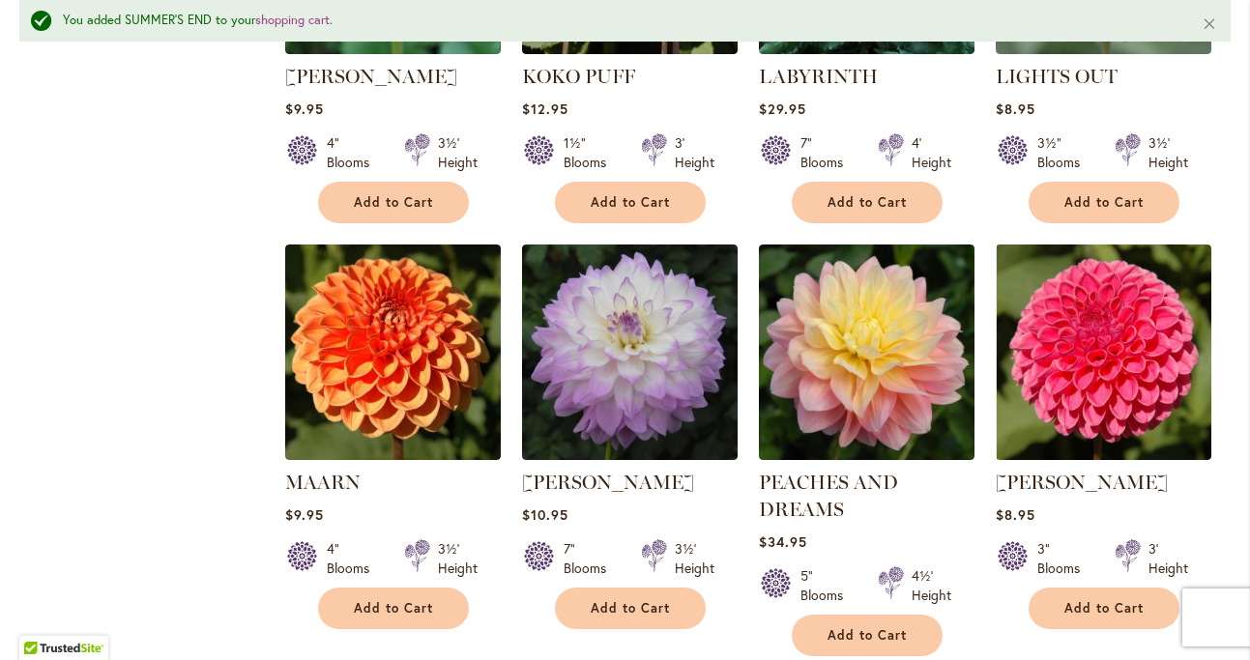
scroll to position [1103, 0]
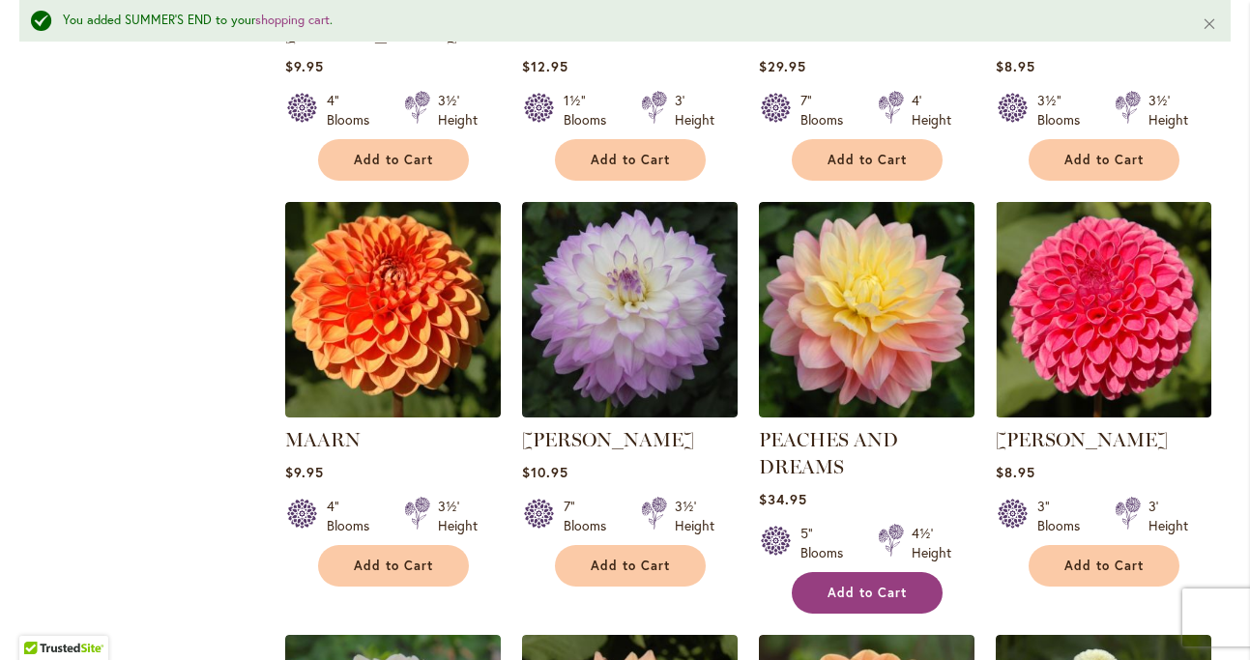
click at [877, 585] on span "Add to Cart" at bounding box center [867, 593] width 79 height 16
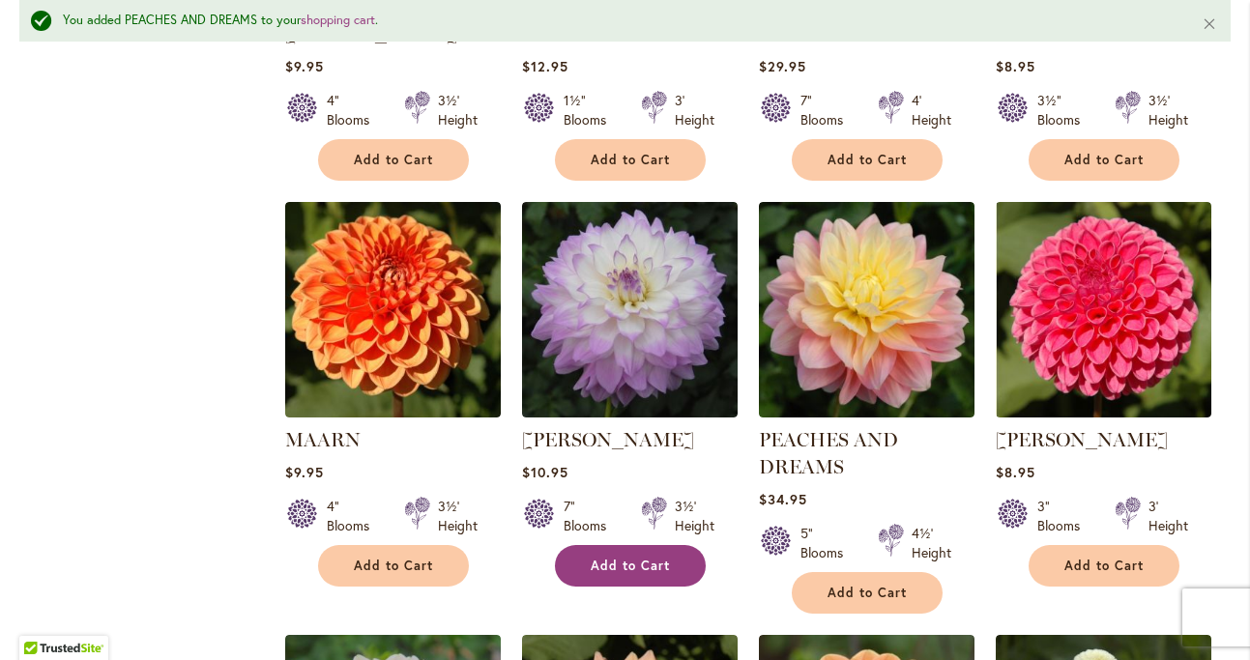
click at [599, 553] on button "Add to Cart" at bounding box center [630, 566] width 151 height 42
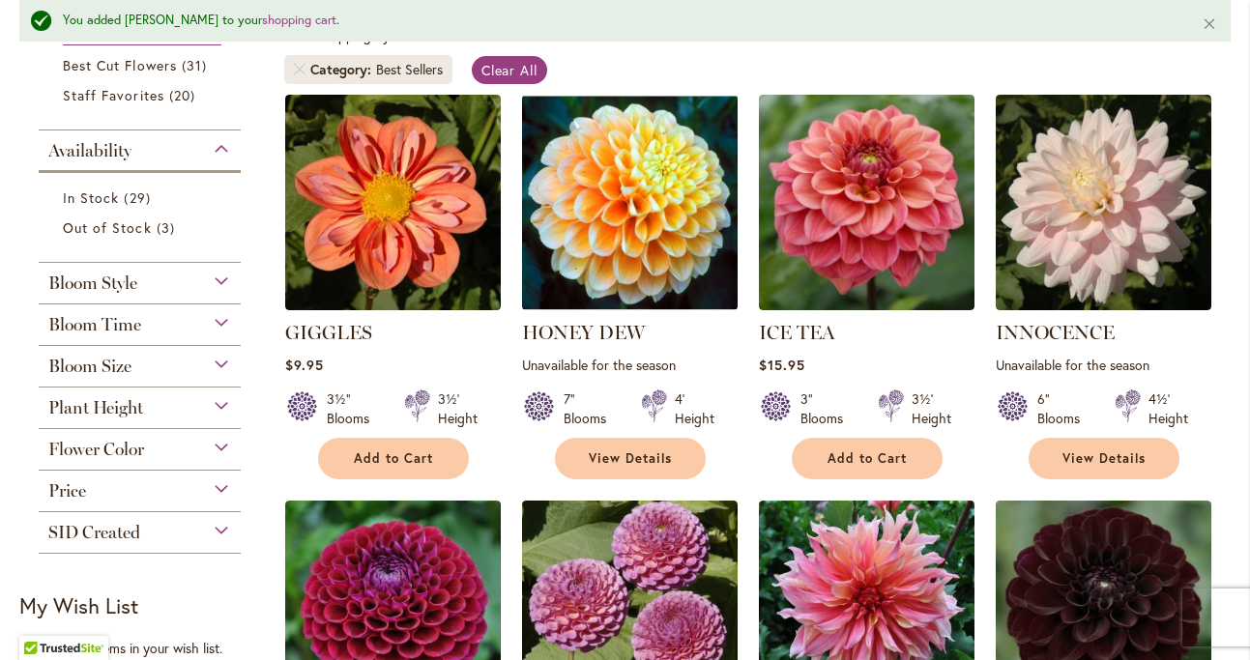
scroll to position [396, 0]
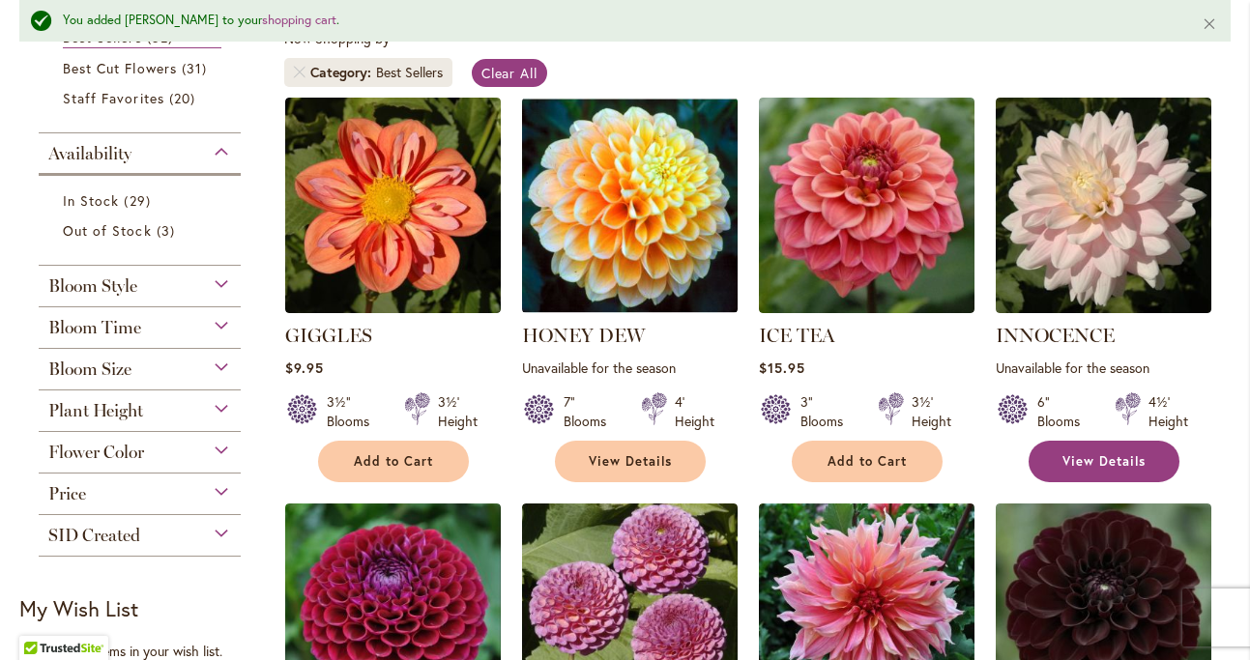
click at [1071, 465] on span "View Details" at bounding box center [1104, 462] width 83 height 16
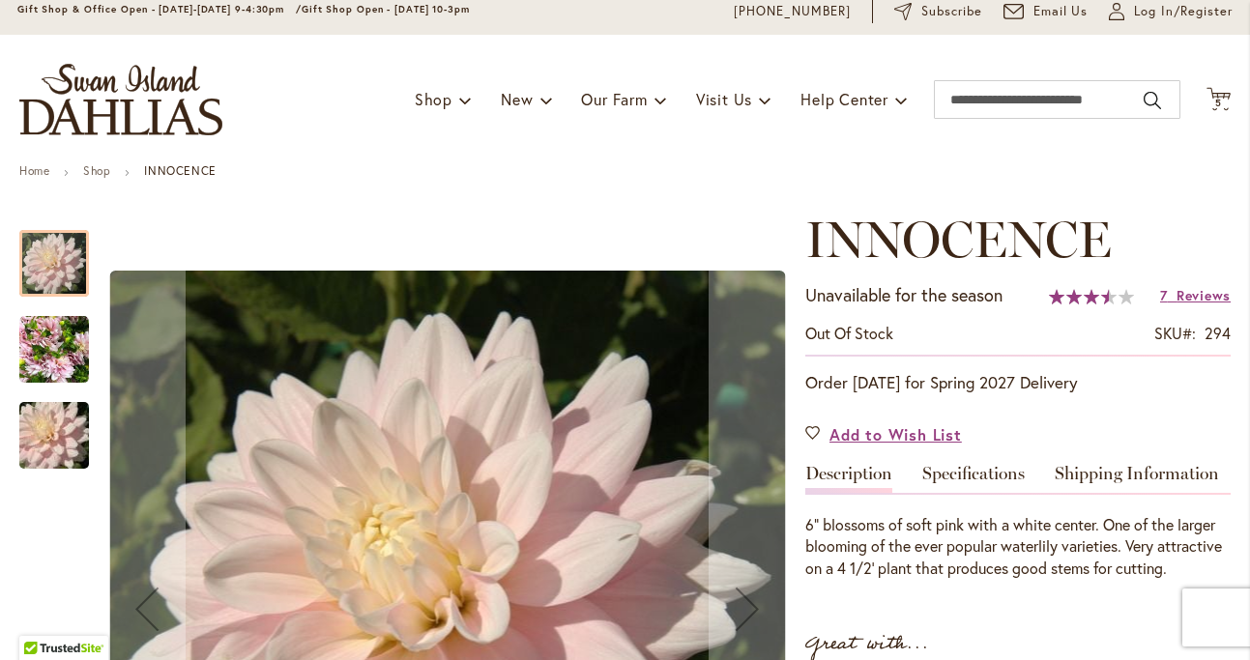
scroll to position [95, 0]
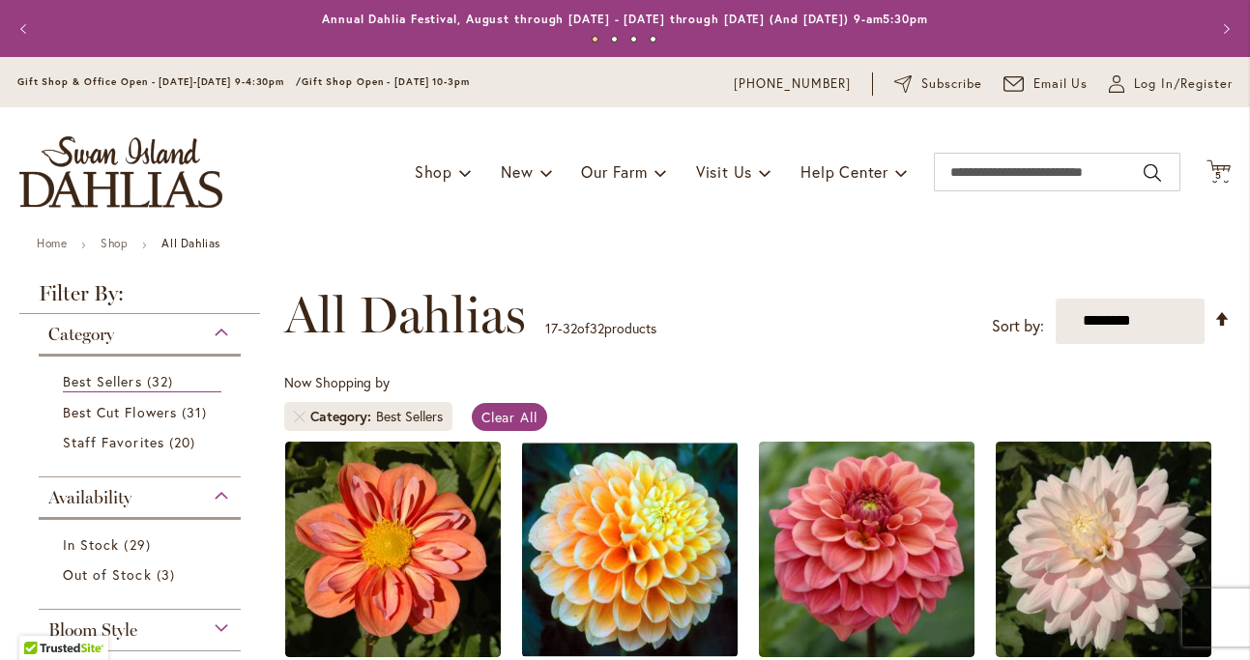
scroll to position [396, 0]
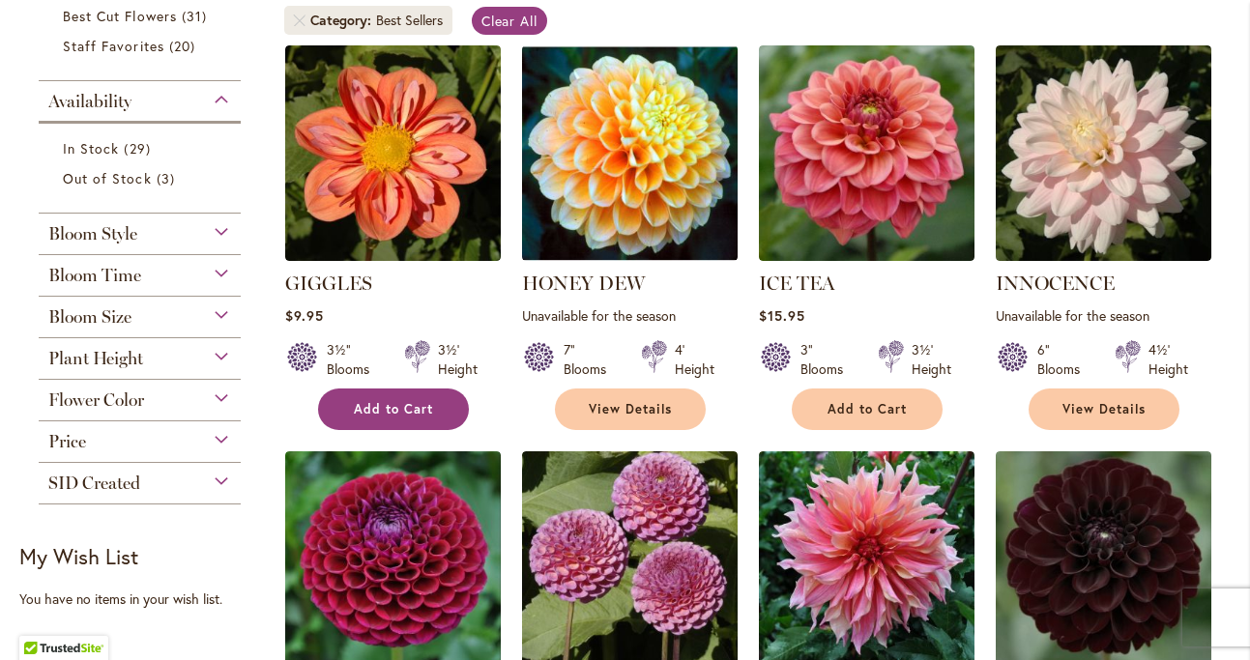
click at [413, 418] on button "Add to Cart" at bounding box center [393, 410] width 151 height 42
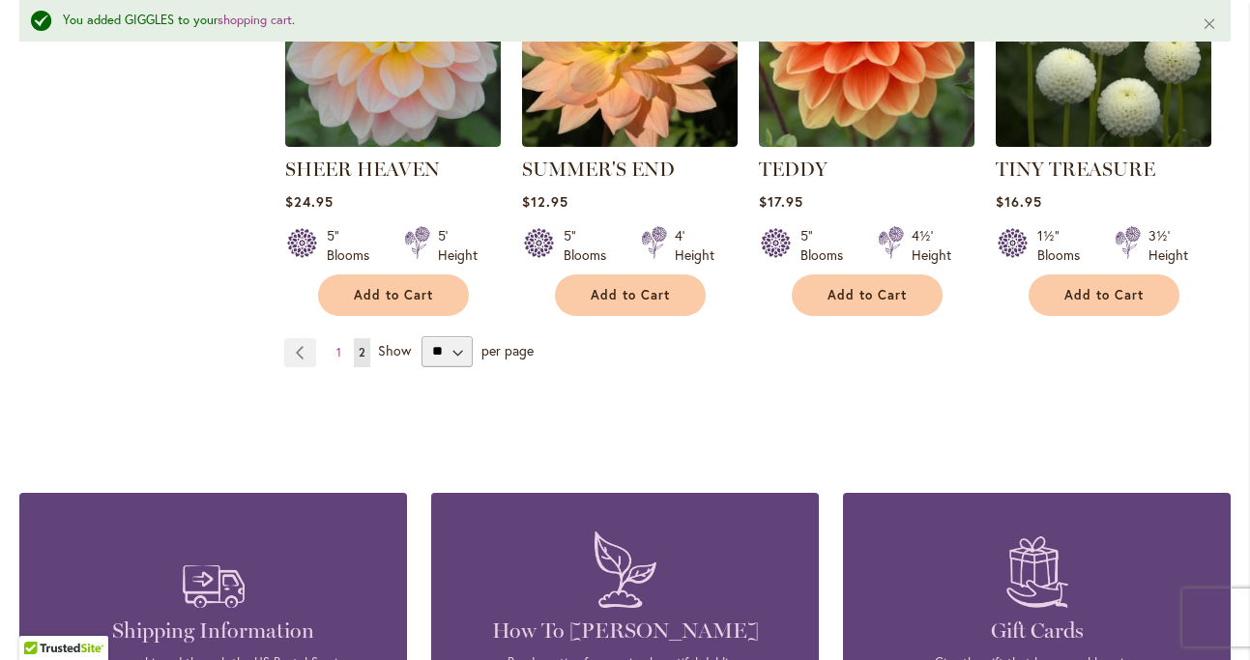
scroll to position [1826, 0]
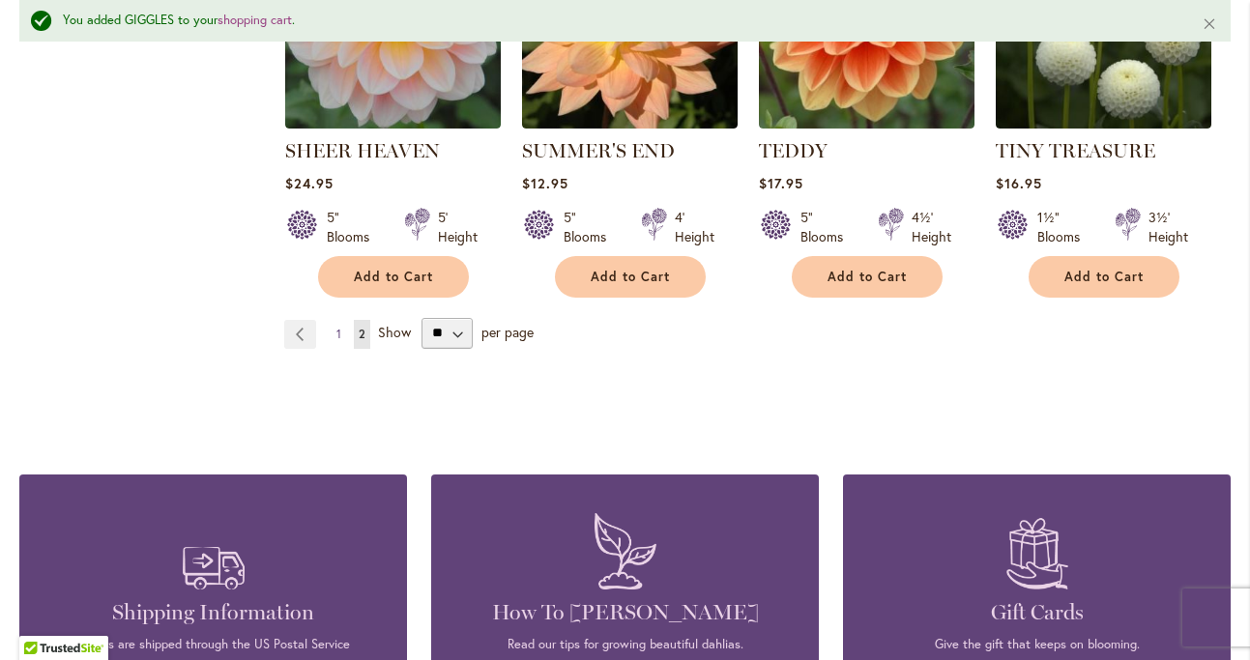
click at [339, 333] on span "1" at bounding box center [339, 334] width 5 height 15
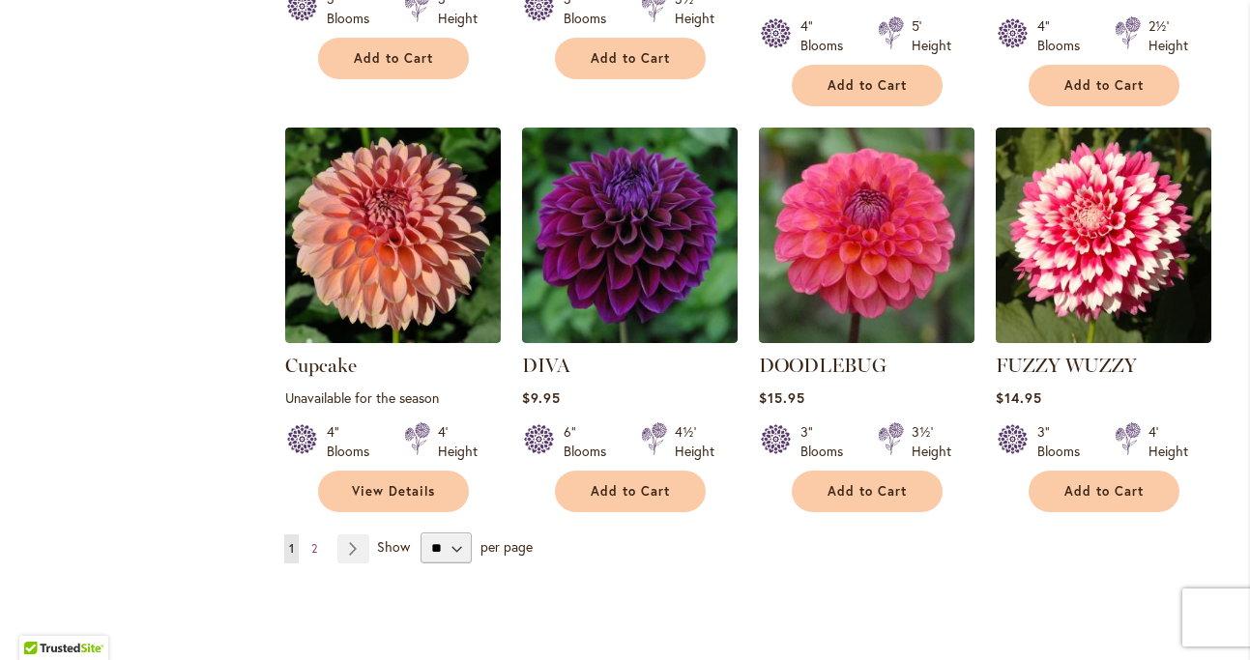
scroll to position [1563, 0]
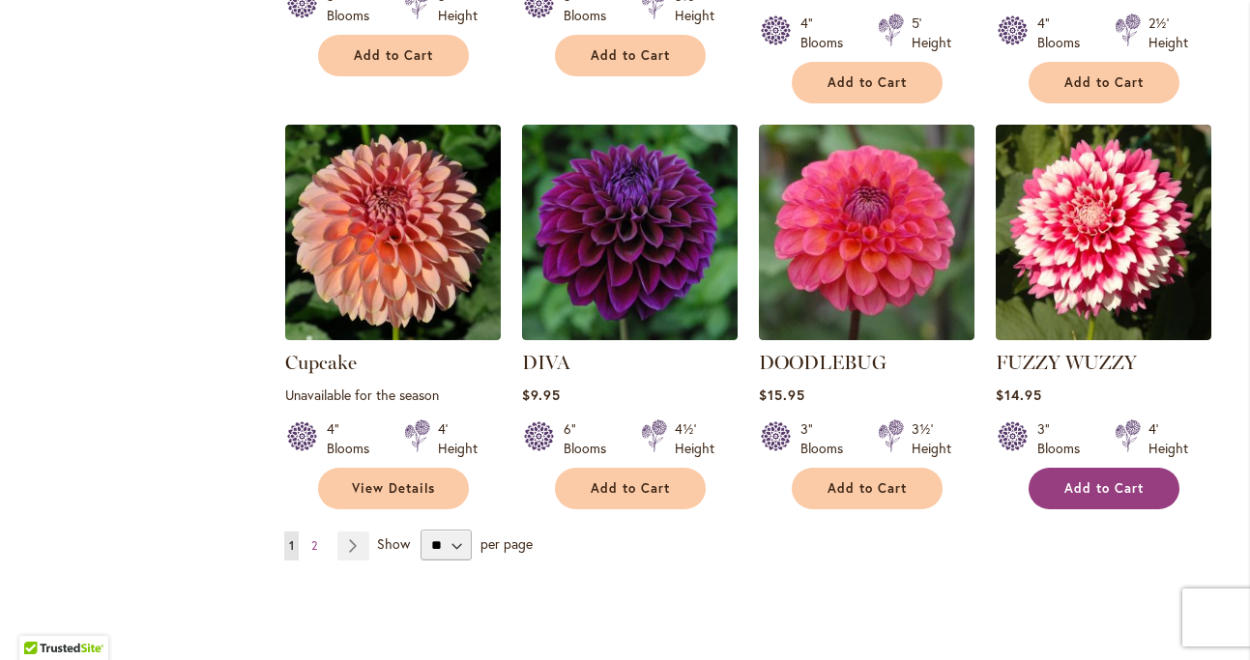
click at [1086, 481] on span "Add to Cart" at bounding box center [1104, 489] width 79 height 16
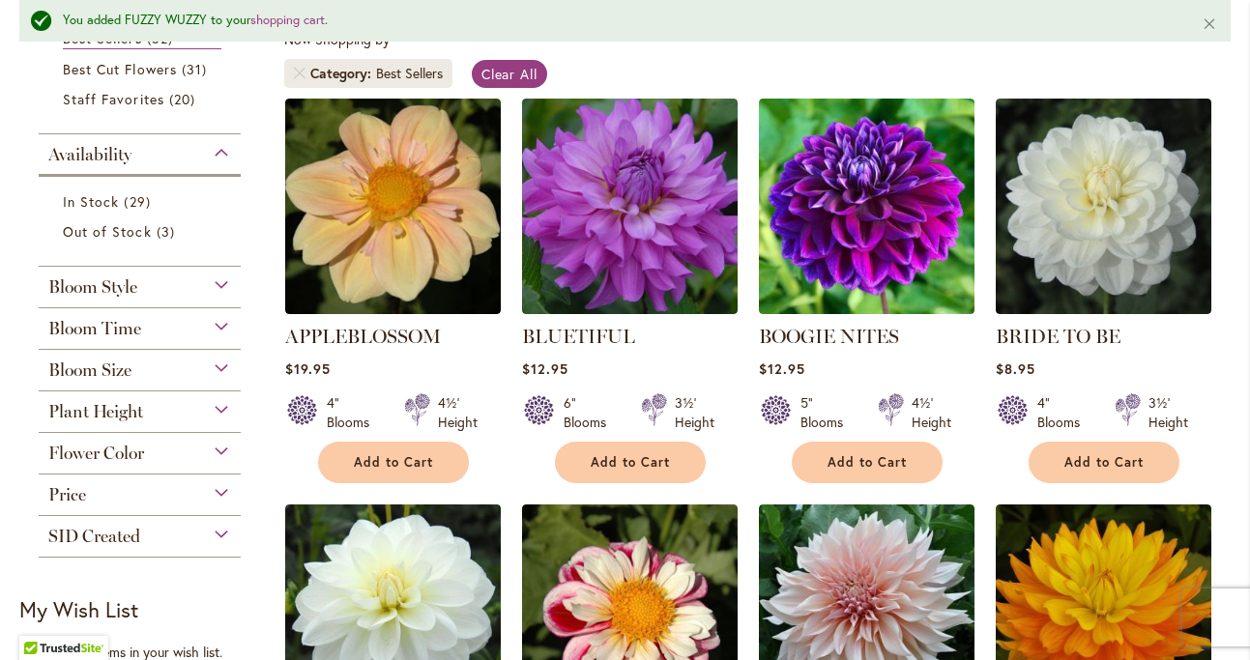
scroll to position [392, 0]
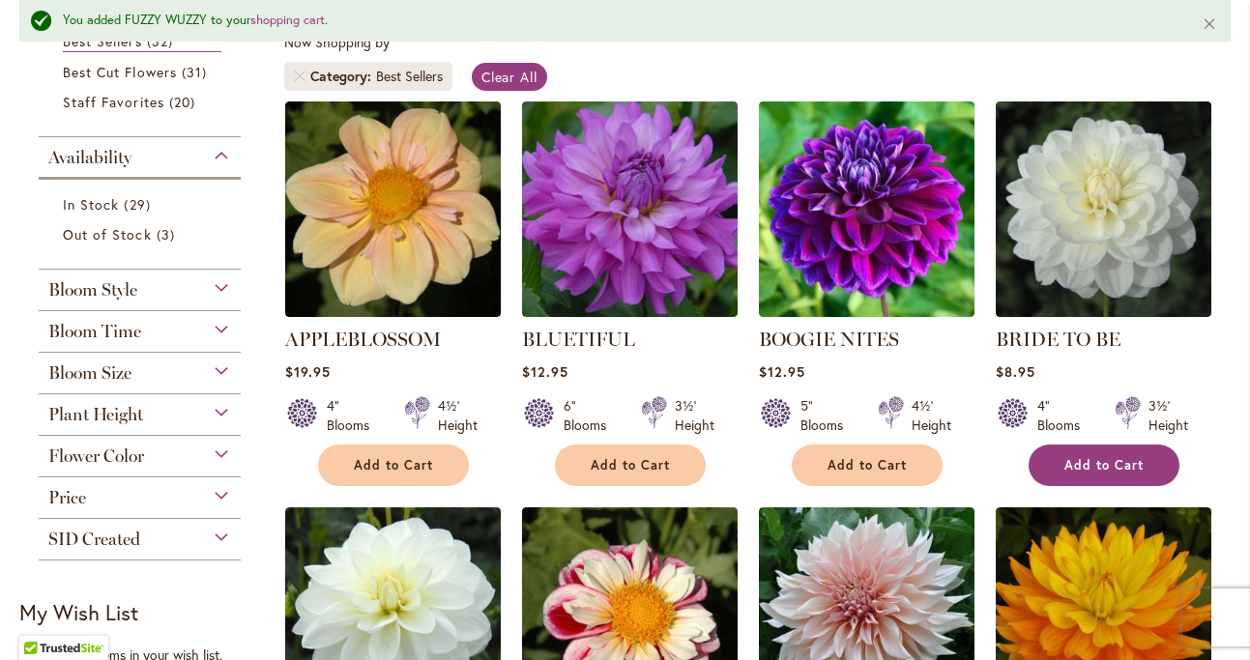
click at [1129, 453] on button "Add to Cart" at bounding box center [1104, 466] width 151 height 42
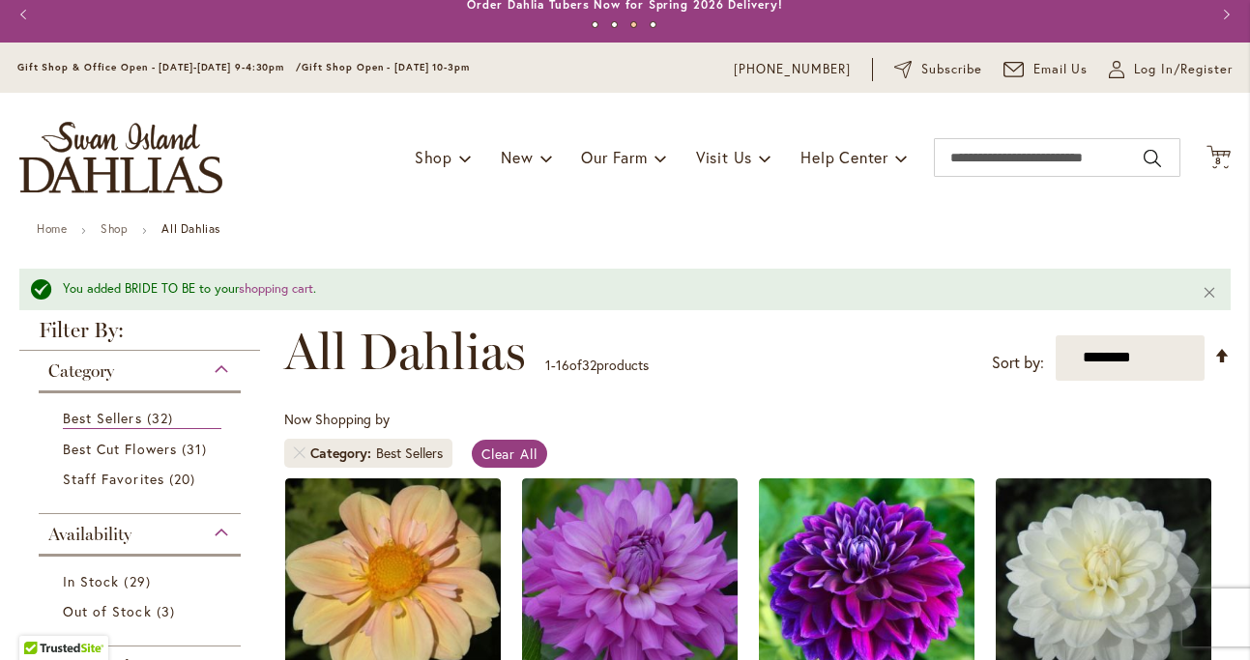
scroll to position [0, 0]
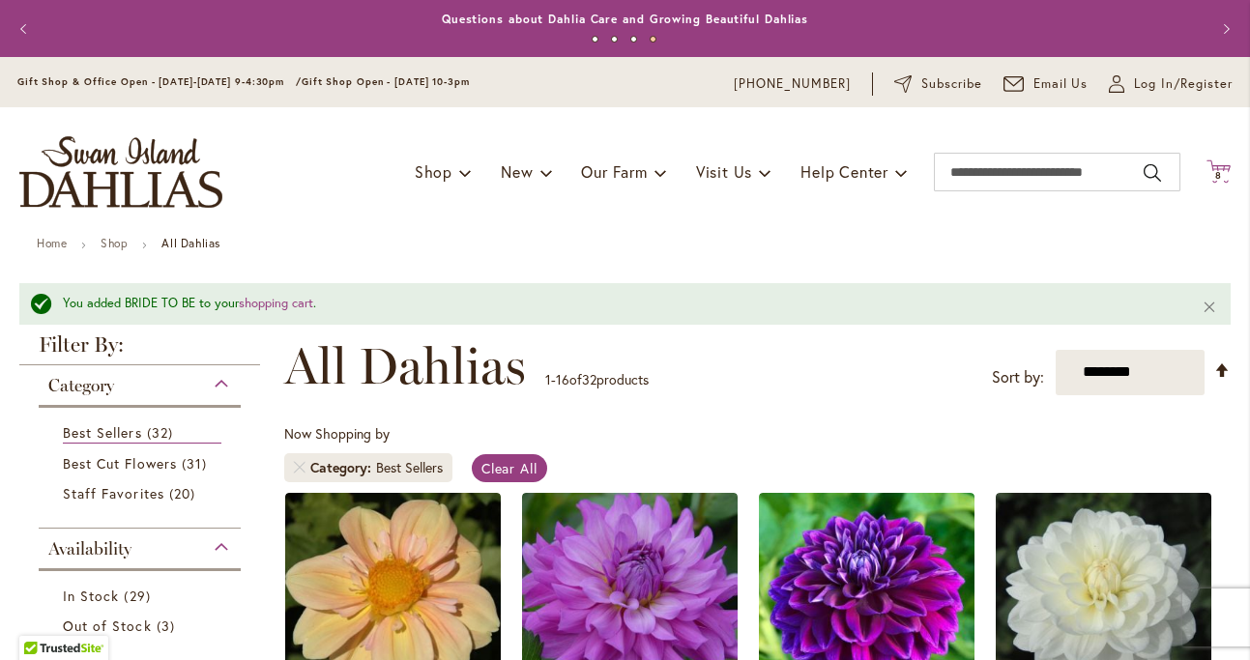
click at [1216, 176] on span "8" at bounding box center [1219, 175] width 7 height 13
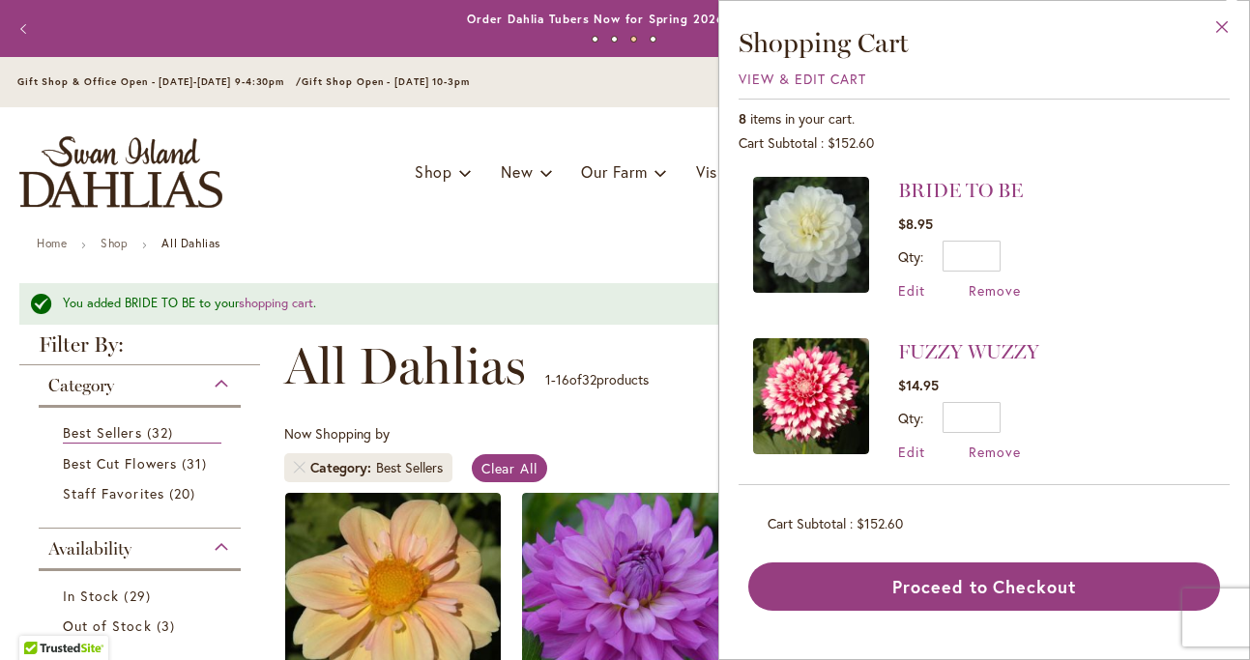
click at [1218, 31] on button "Close" at bounding box center [1222, 31] width 53 height 61
